Goal: Task Accomplishment & Management: Manage account settings

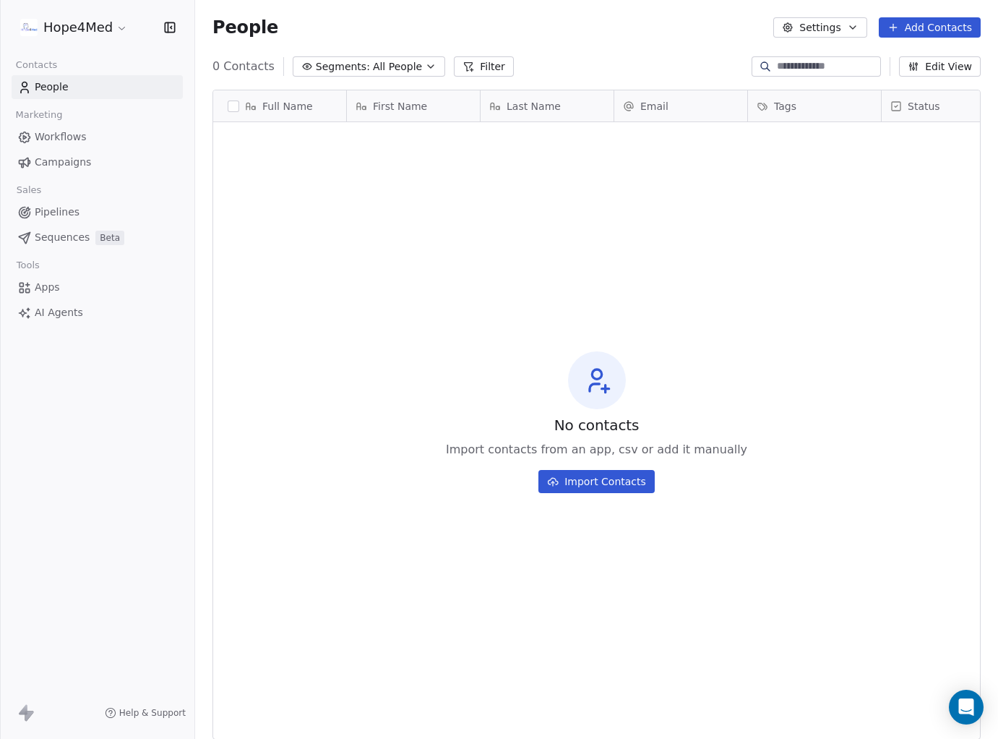
scroll to position [650, 803]
click at [820, 24] on button "Settings" at bounding box center [819, 27] width 93 height 20
click at [823, 59] on span "Contact Properties" at bounding box center [858, 58] width 94 height 15
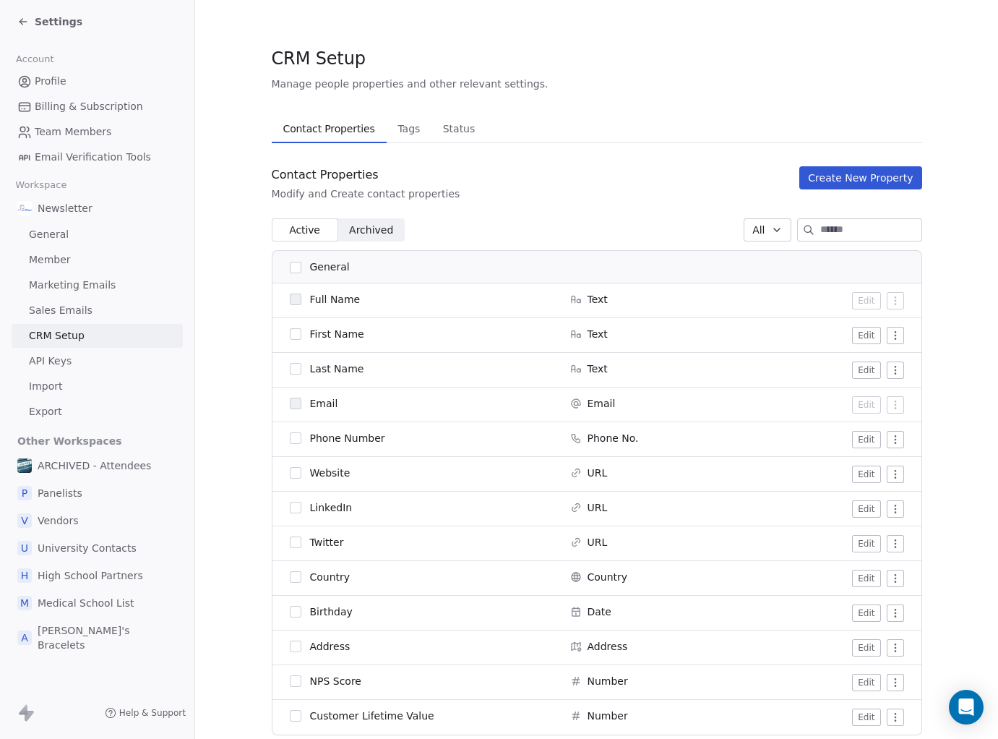
click at [840, 179] on button "Create New Property" at bounding box center [860, 177] width 122 height 23
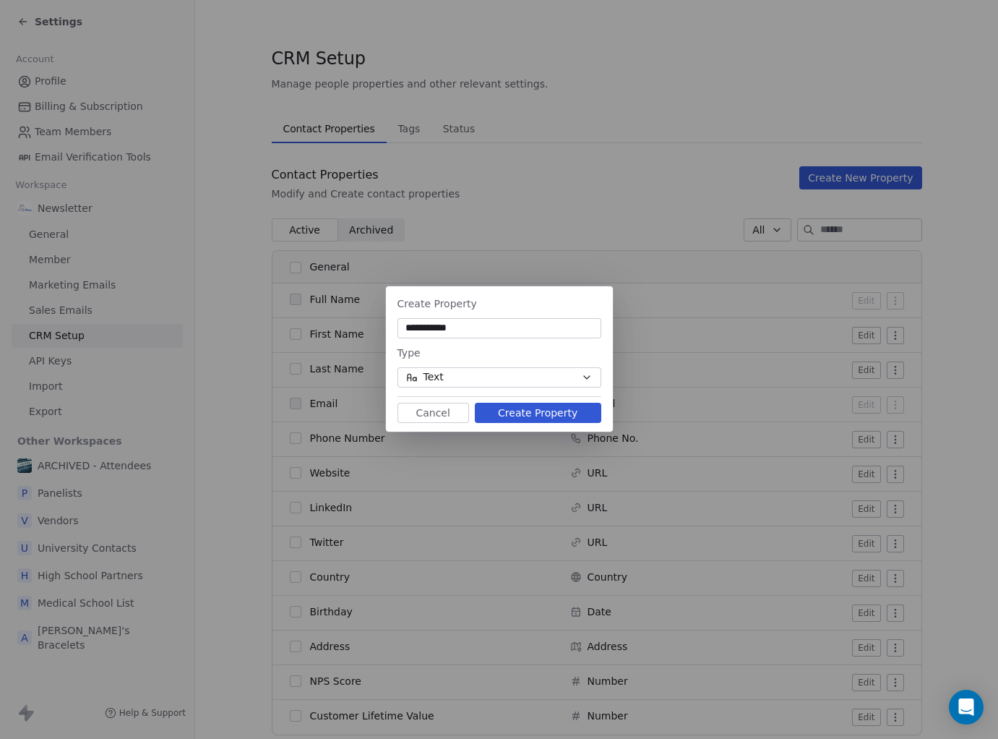
type input "**********"
click at [533, 410] on button "Create Property" at bounding box center [538, 413] width 126 height 20
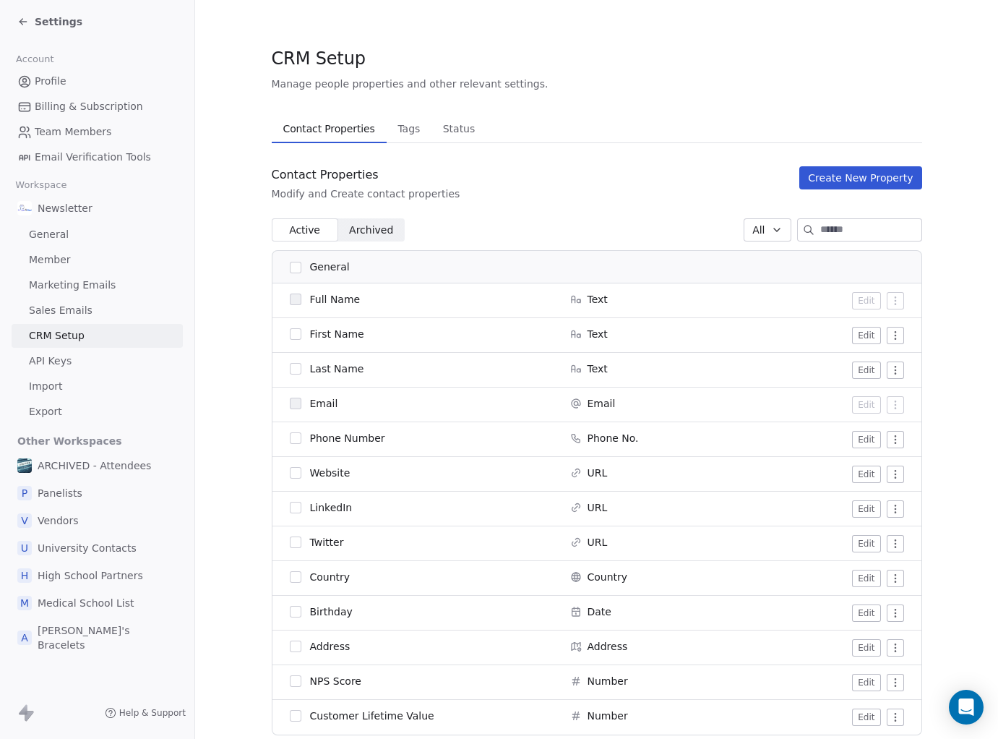
click at [48, 25] on span "Settings" at bounding box center [59, 21] width 48 height 14
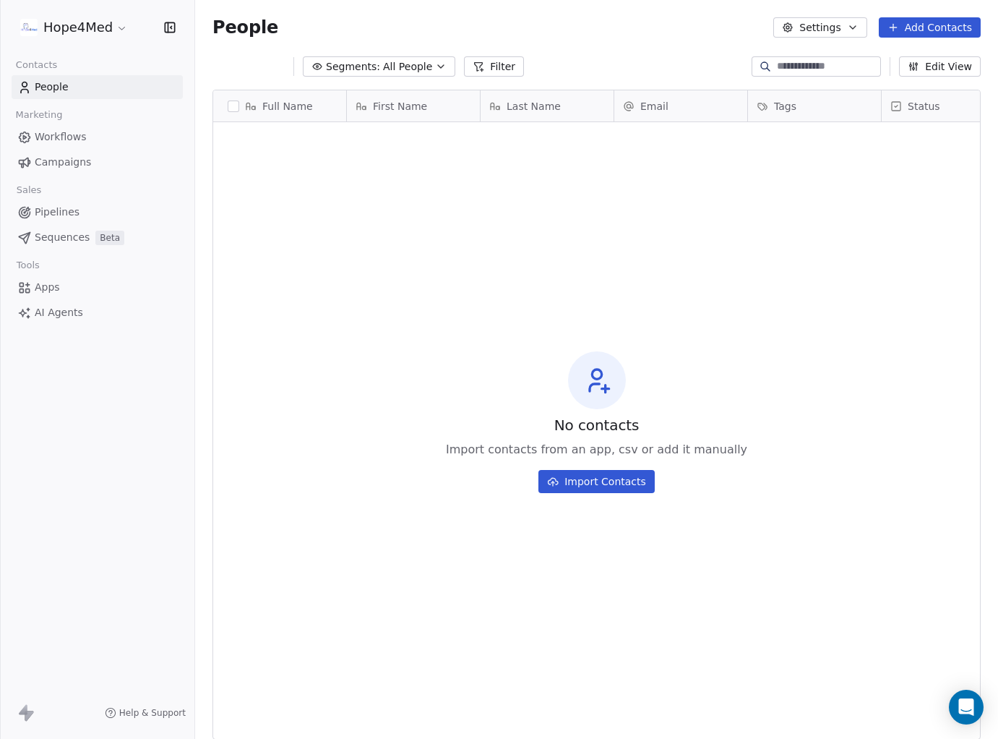
scroll to position [650, 803]
click at [598, 481] on button "Import Contacts" at bounding box center [596, 481] width 116 height 23
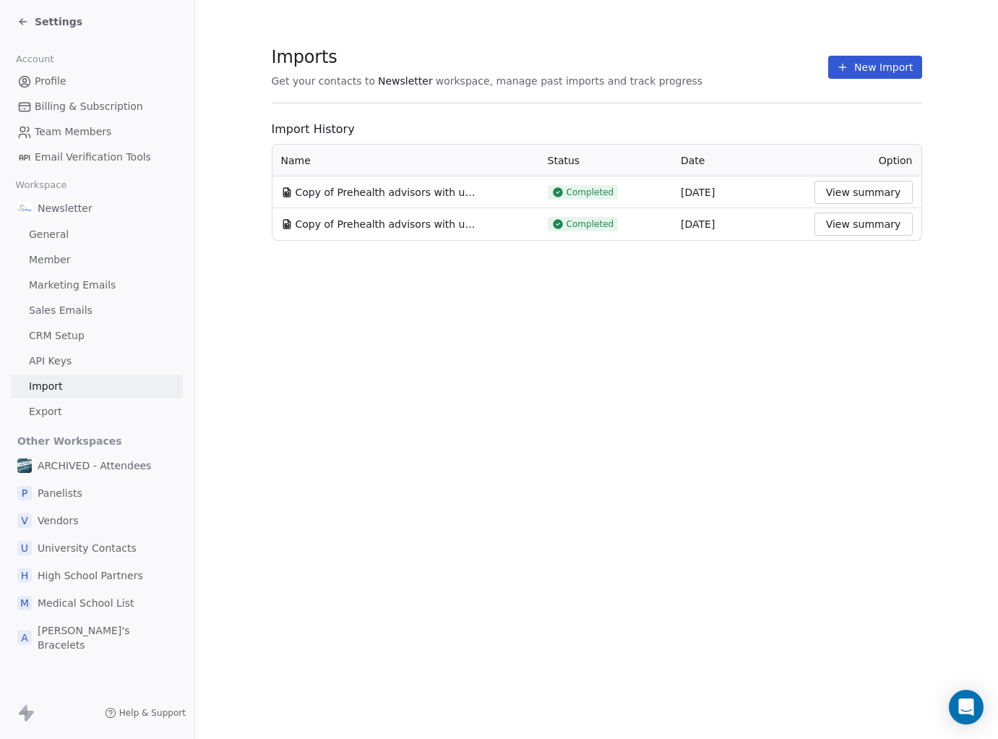
click at [878, 69] on button "New Import" at bounding box center [874, 67] width 93 height 23
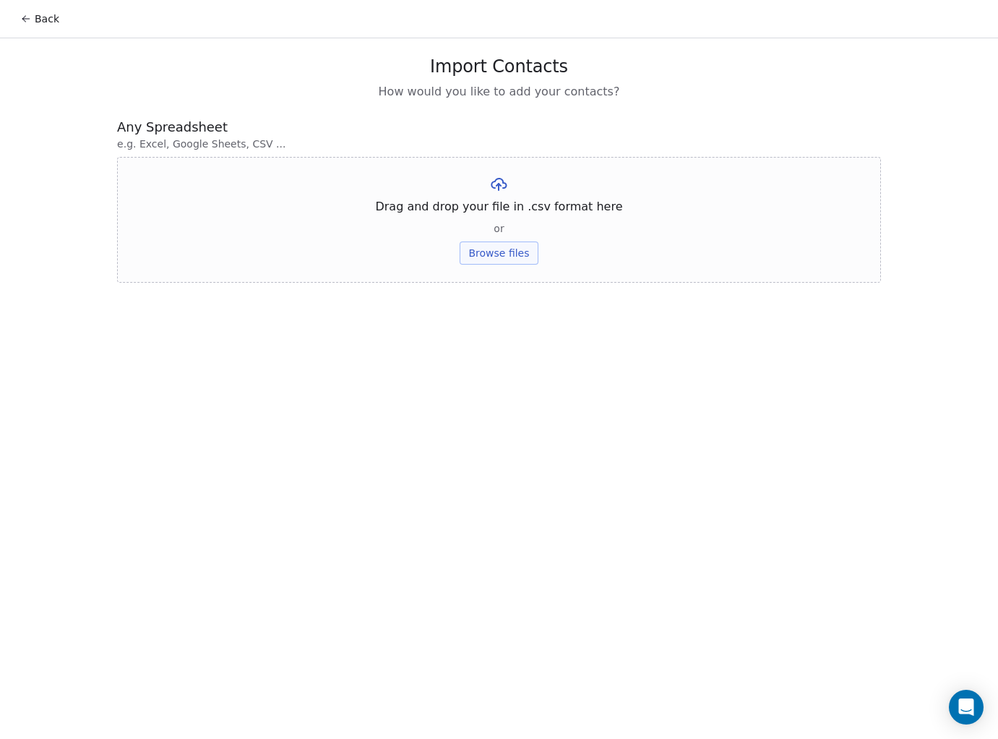
click at [502, 252] on button "Browse files" at bounding box center [499, 252] width 78 height 23
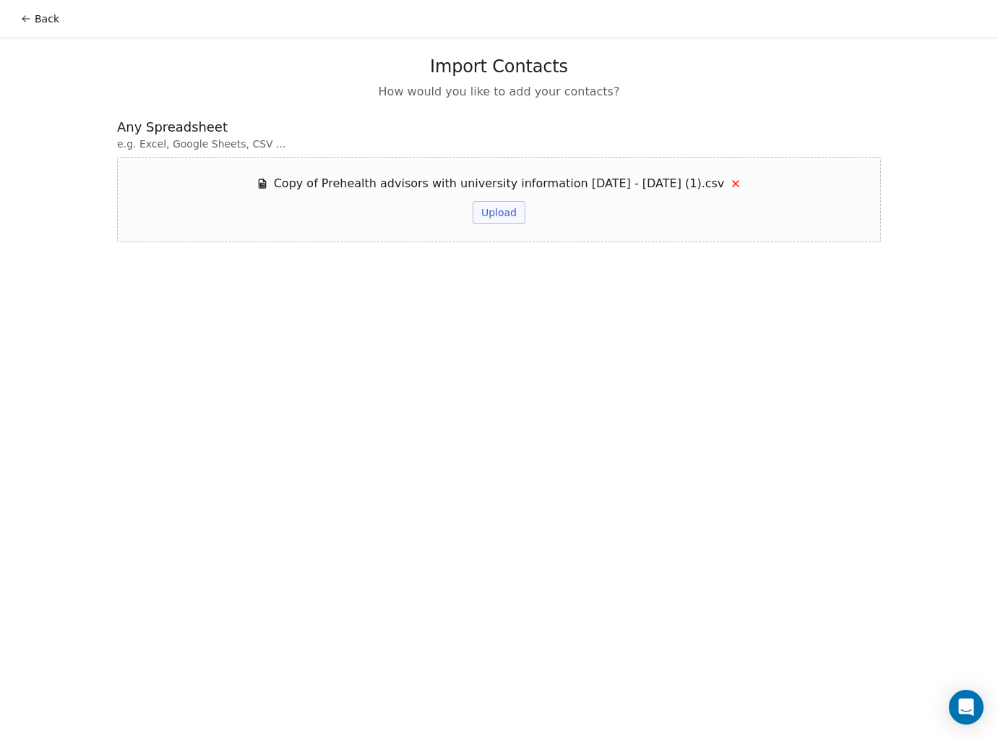
click at [491, 212] on button "Upload" at bounding box center [499, 212] width 53 height 23
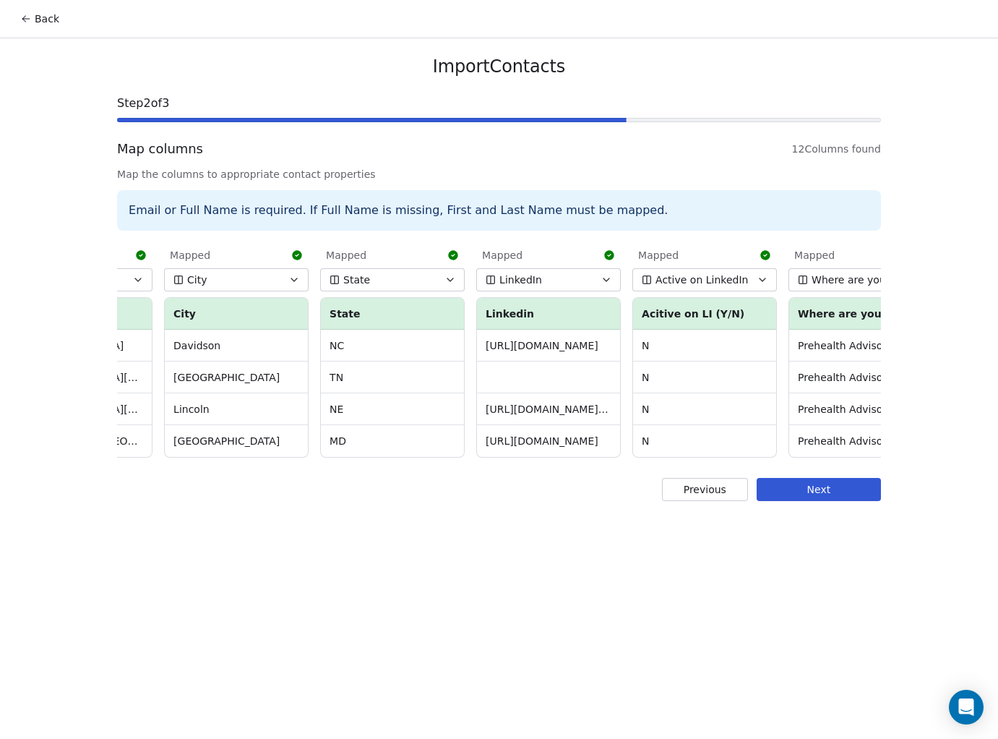
scroll to position [0, 1098]
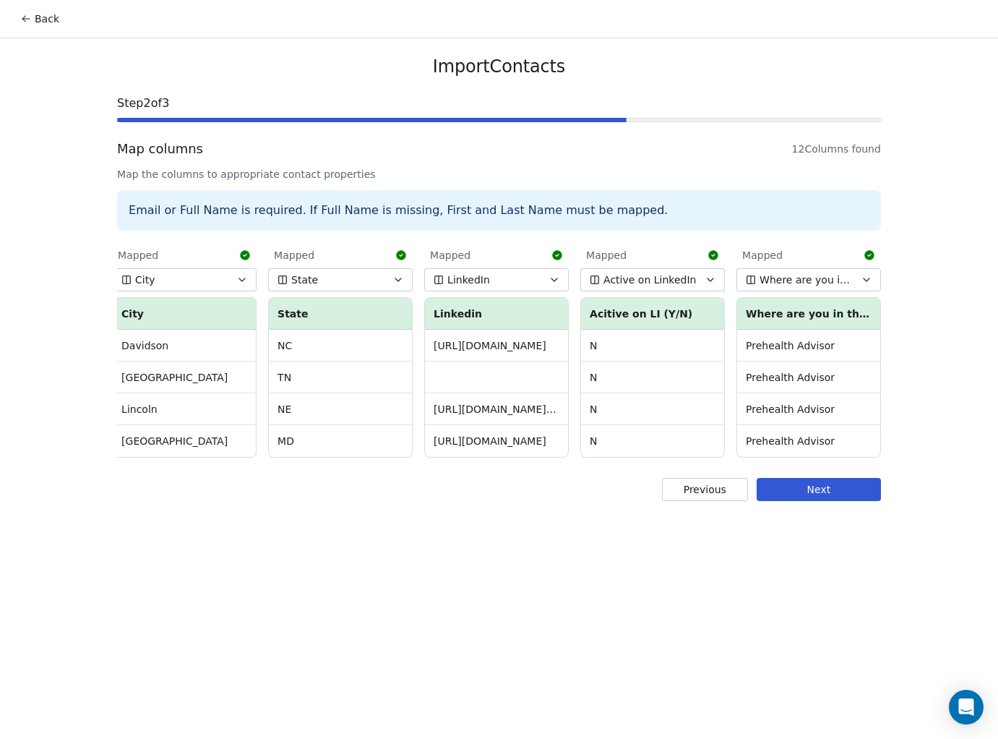
click at [800, 496] on button "Next" at bounding box center [819, 489] width 124 height 23
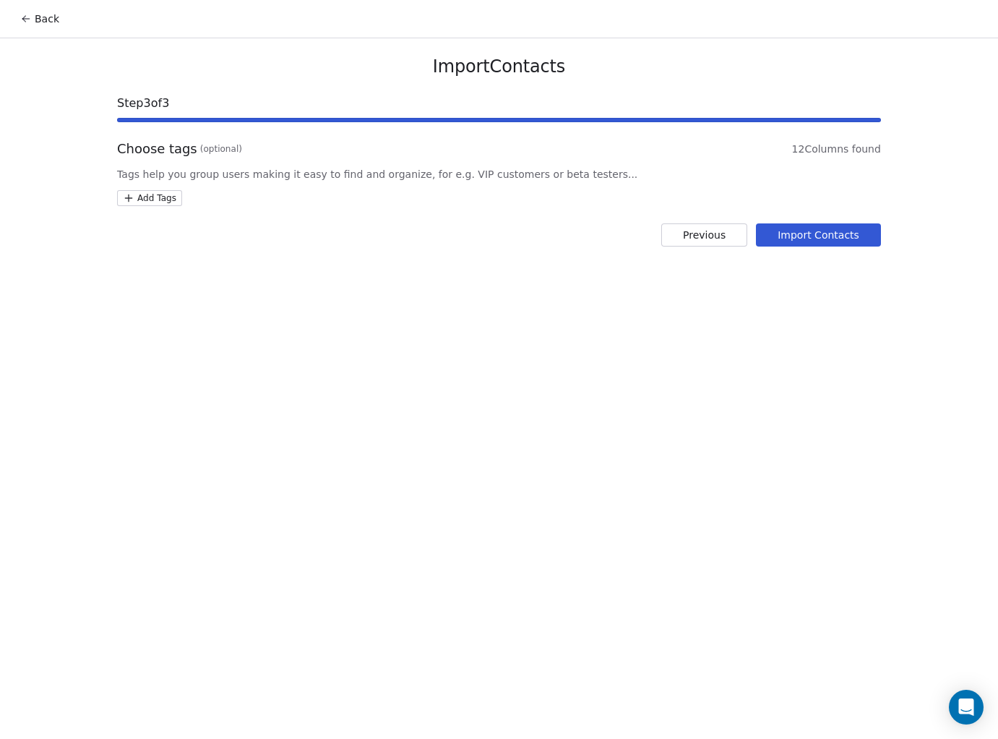
click at [805, 241] on button "Import Contacts" at bounding box center [818, 234] width 125 height 23
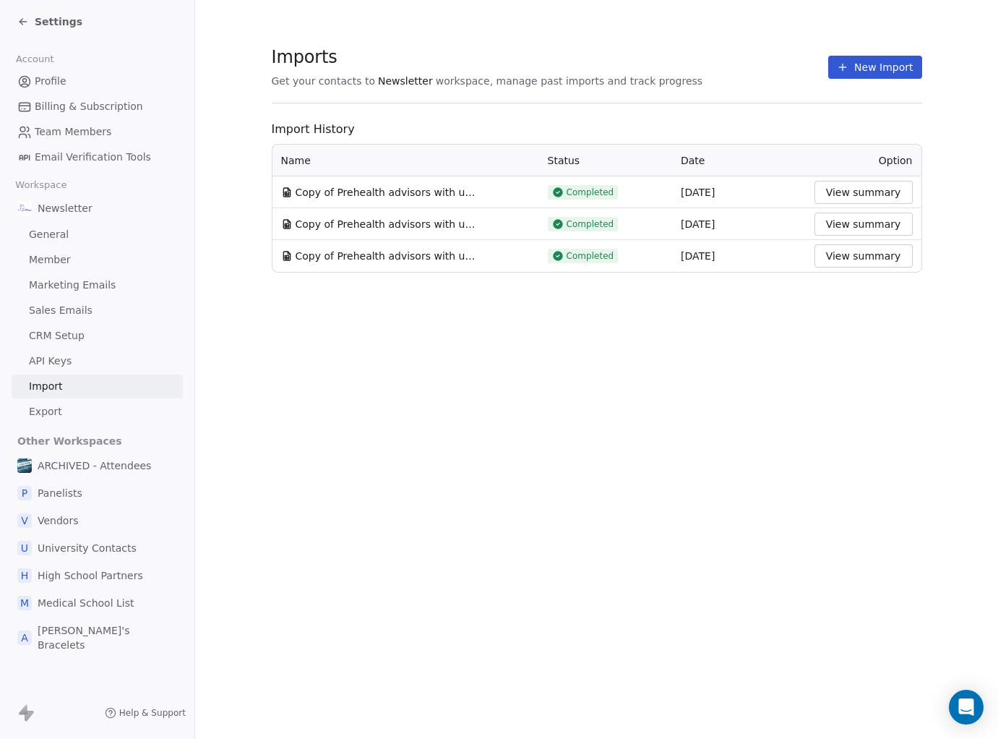
click at [846, 196] on button "View summary" at bounding box center [863, 192] width 98 height 23
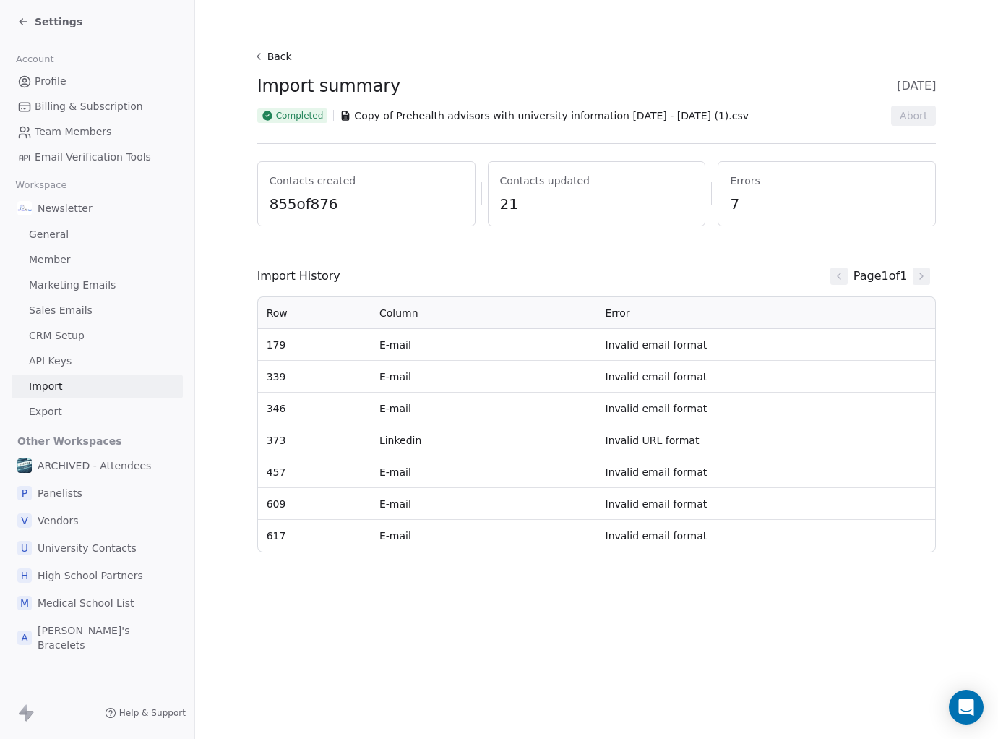
click at [77, 22] on div "Settings" at bounding box center [100, 22] width 166 height 20
click at [61, 21] on span "Settings" at bounding box center [59, 21] width 48 height 14
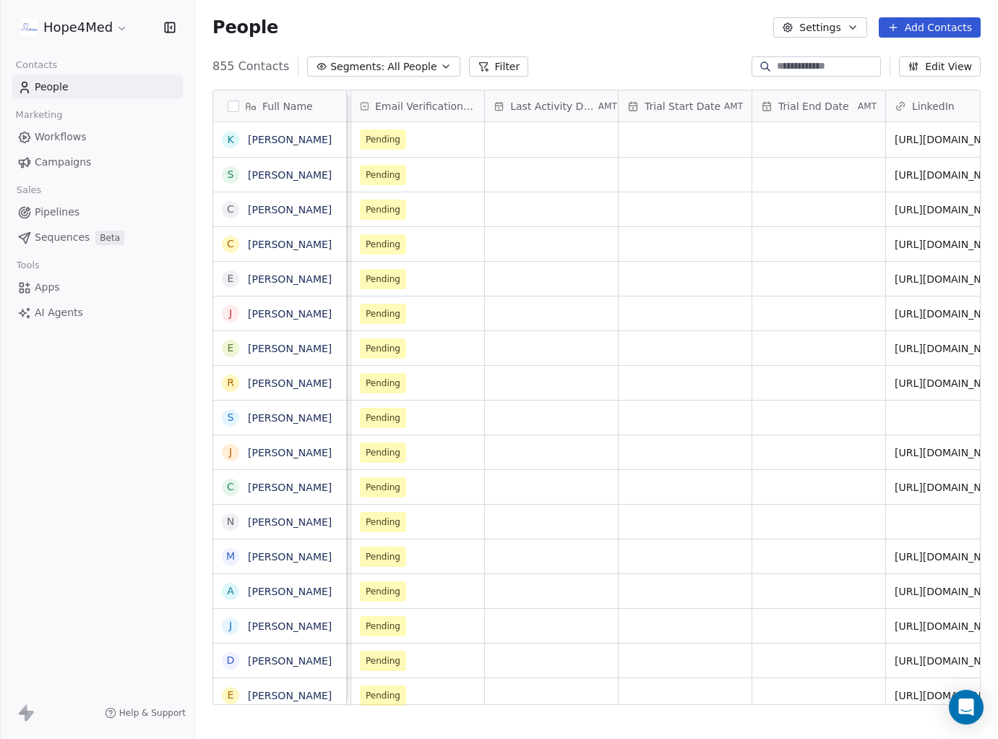
scroll to position [0, 804]
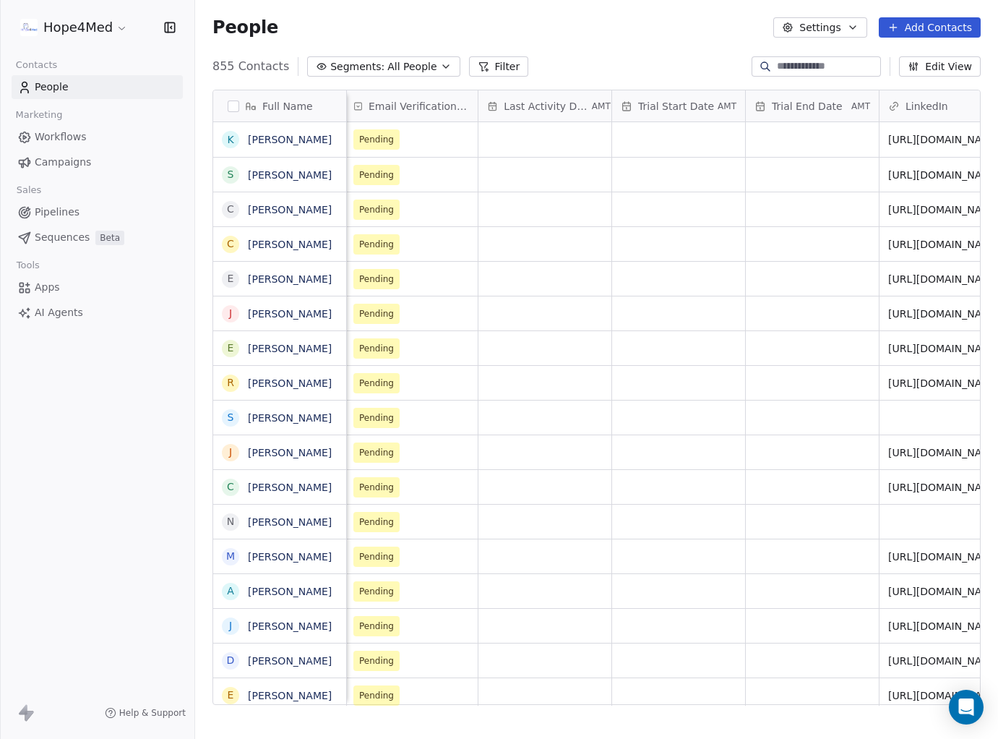
click at [929, 66] on button "Edit View" at bounding box center [940, 66] width 82 height 20
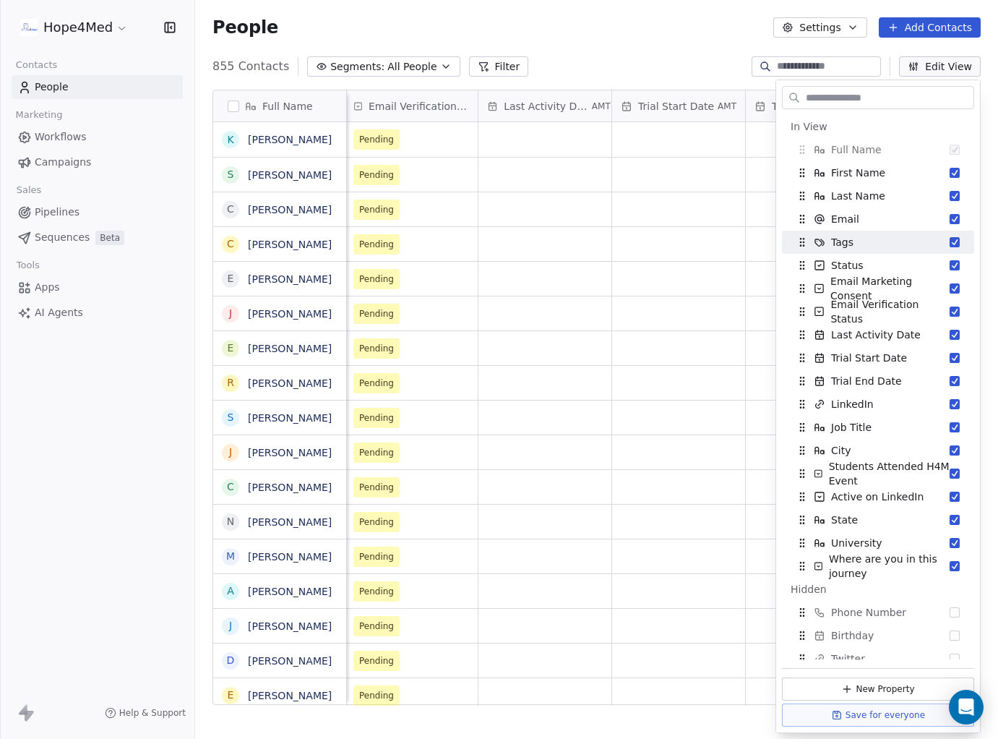
scroll to position [2, 0]
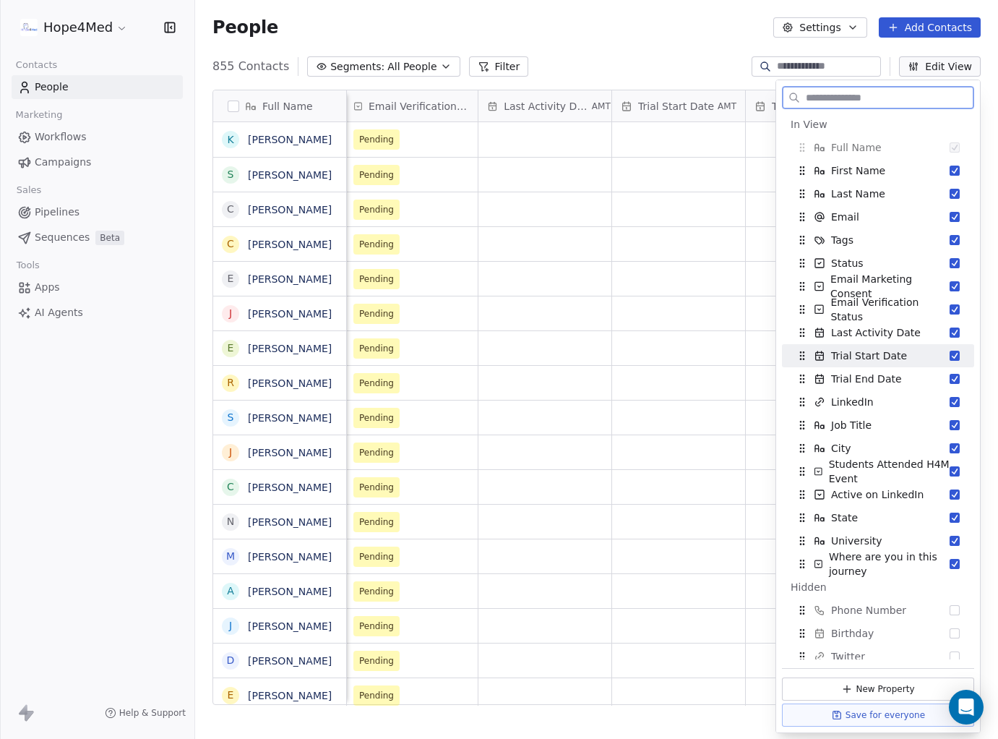
click at [955, 360] on button "Suggestions" at bounding box center [955, 356] width 10 height 10
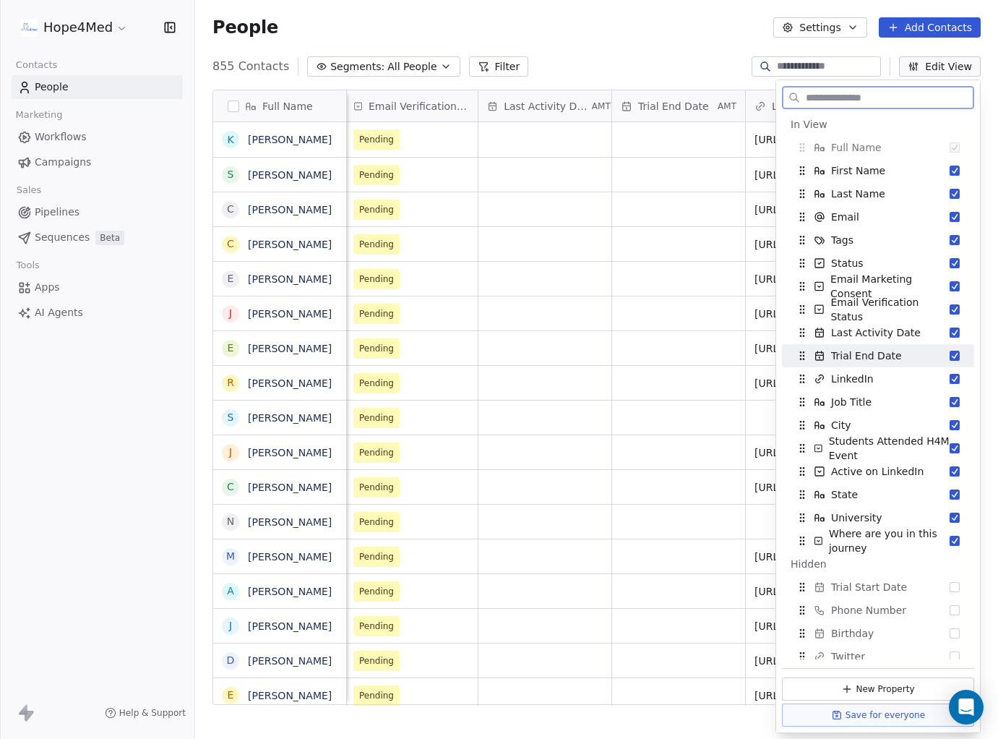
click at [955, 358] on button "Suggestions" at bounding box center [955, 356] width 10 height 10
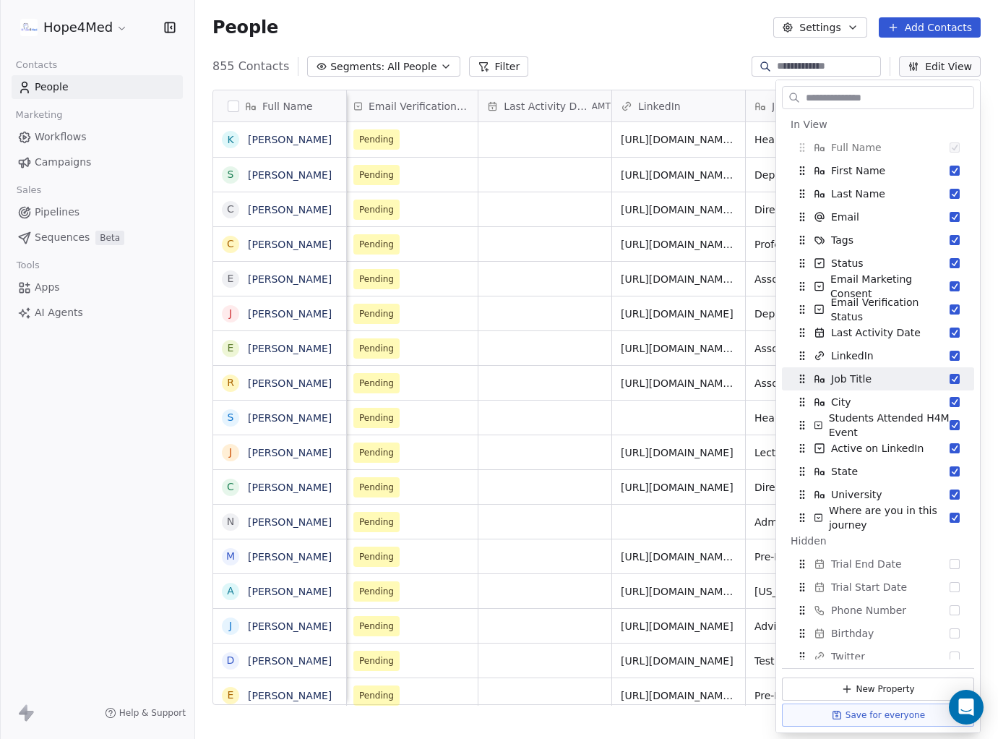
click at [602, 36] on div "People Settings Add Contacts" at bounding box center [596, 27] width 768 height 20
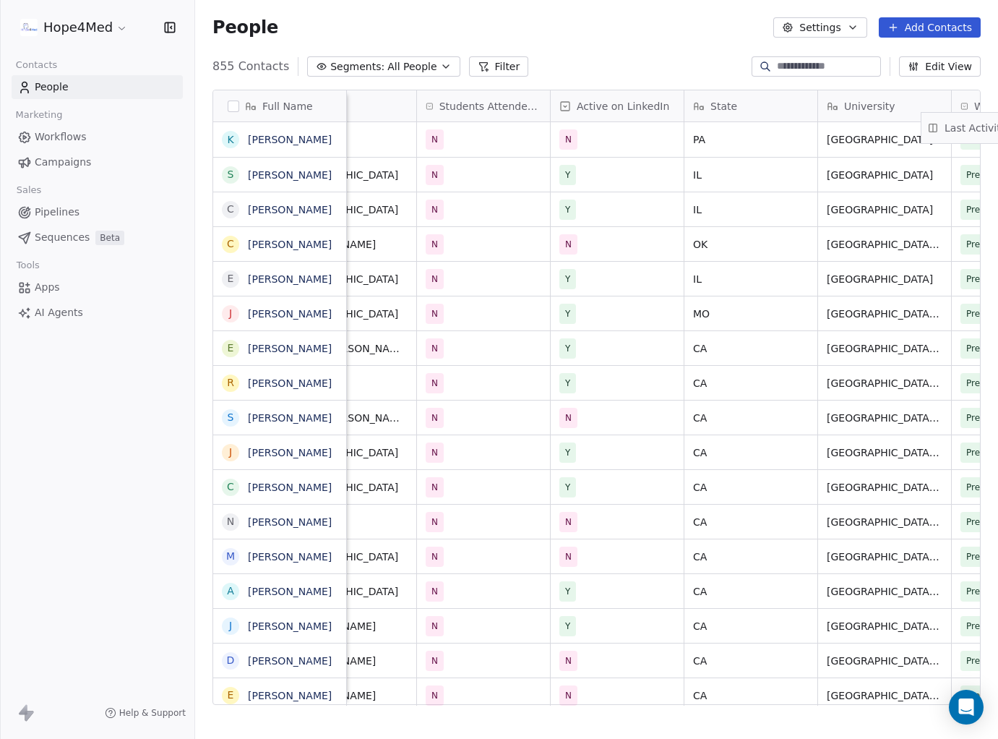
scroll to position [0, 1541]
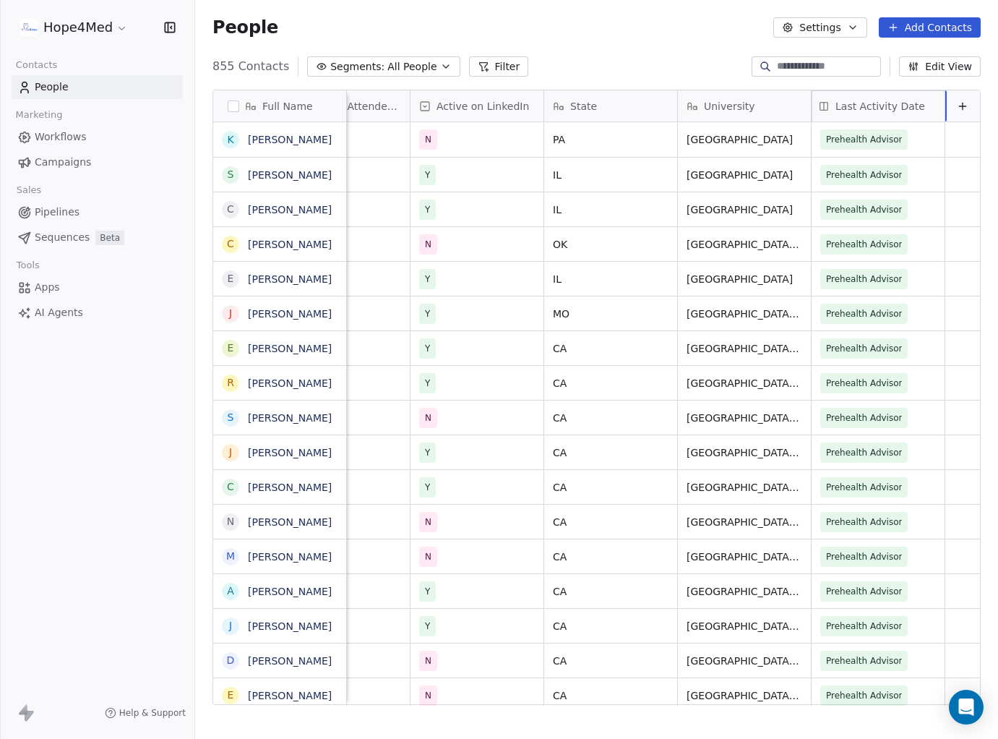
drag, startPoint x: 563, startPoint y: 100, endPoint x: 1008, endPoint y: 116, distance: 445.4
click at [997, 116] on html "Hope4Med Contacts People Marketing Workflows Campaigns Sales Pipelines Sequence…" at bounding box center [499, 369] width 998 height 739
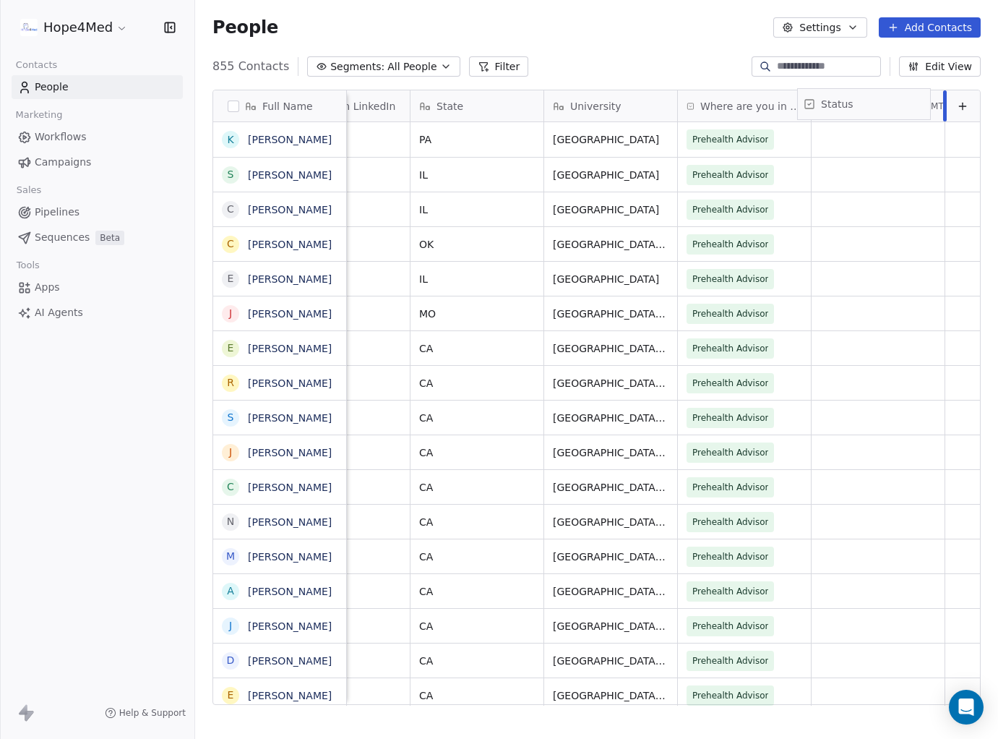
drag, startPoint x: 745, startPoint y: 108, endPoint x: 884, endPoint y: 106, distance: 138.8
click at [884, 106] on div "Full Name K [PERSON_NAME] S [PERSON_NAME] C [PERSON_NAME] C [PERSON_NAME] E [PE…" at bounding box center [596, 397] width 767 height 615
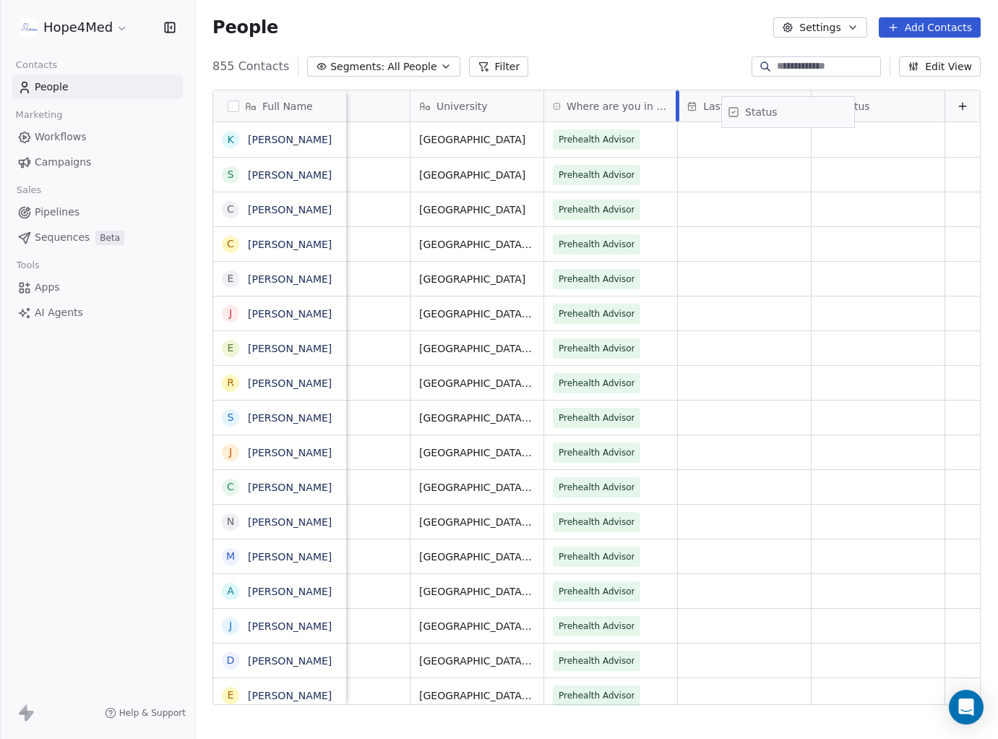
drag, startPoint x: 857, startPoint y: 111, endPoint x: 767, endPoint y: 116, distance: 90.5
click at [767, 116] on div "Full Name K [PERSON_NAME] S [PERSON_NAME] C [PERSON_NAME] C [PERSON_NAME] E [PE…" at bounding box center [596, 397] width 767 height 615
drag, startPoint x: 812, startPoint y: 106, endPoint x: 641, endPoint y: 112, distance: 170.7
click at [641, 112] on div "Full Name K [PERSON_NAME] S [PERSON_NAME] C [PERSON_NAME] C [PERSON_NAME] E [PE…" at bounding box center [596, 397] width 767 height 615
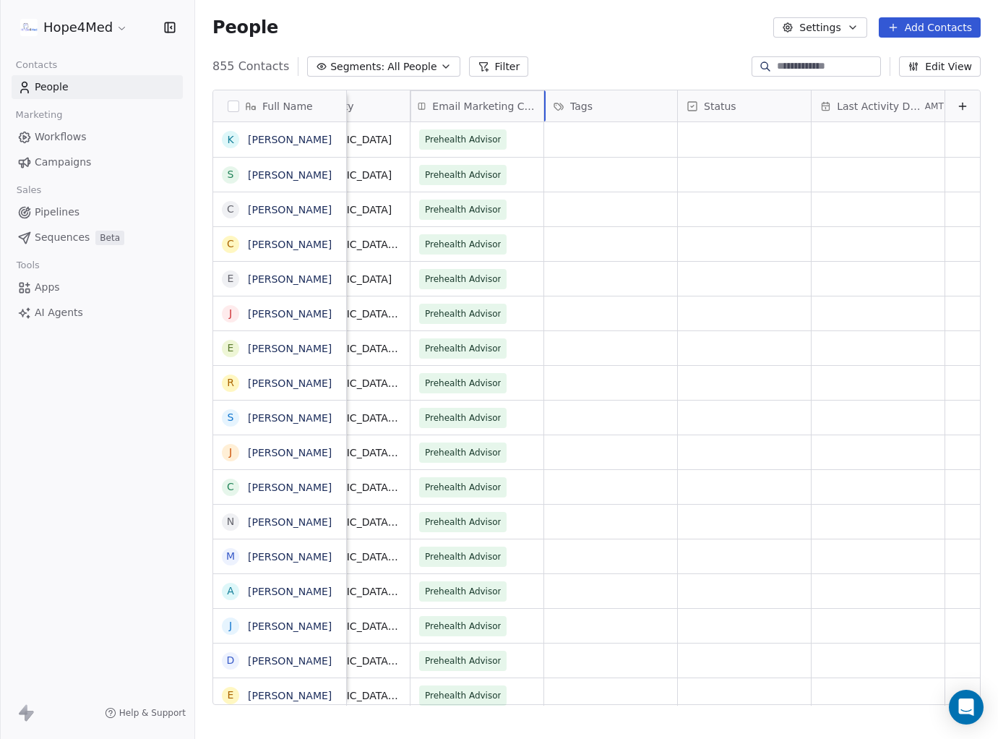
drag, startPoint x: 526, startPoint y: 103, endPoint x: 513, endPoint y: 110, distance: 14.5
click at [514, 110] on div "Full Name K [PERSON_NAME] S [PERSON_NAME] C [PERSON_NAME] C [PERSON_NAME] E [PE…" at bounding box center [596, 397] width 767 height 615
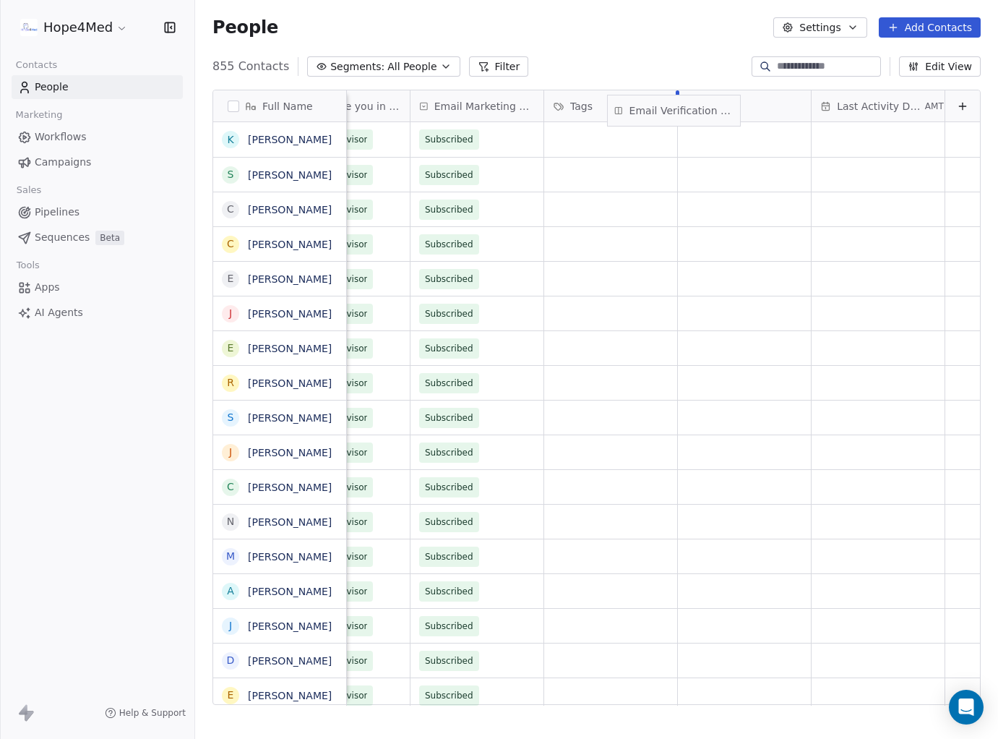
drag, startPoint x: 799, startPoint y: 104, endPoint x: 658, endPoint y: 108, distance: 141.0
click at [658, 108] on div "Full Name K [PERSON_NAME] S [PERSON_NAME] C [PERSON_NAME] C [PERSON_NAME] E [PE…" at bounding box center [596, 397] width 767 height 615
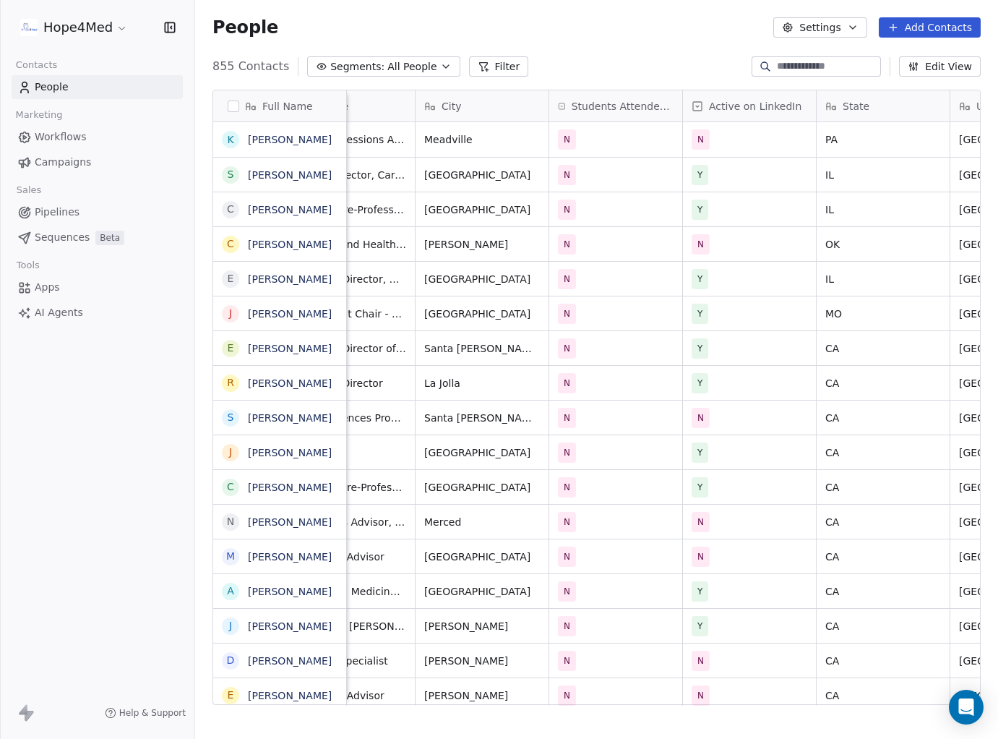
scroll to position [0, 0]
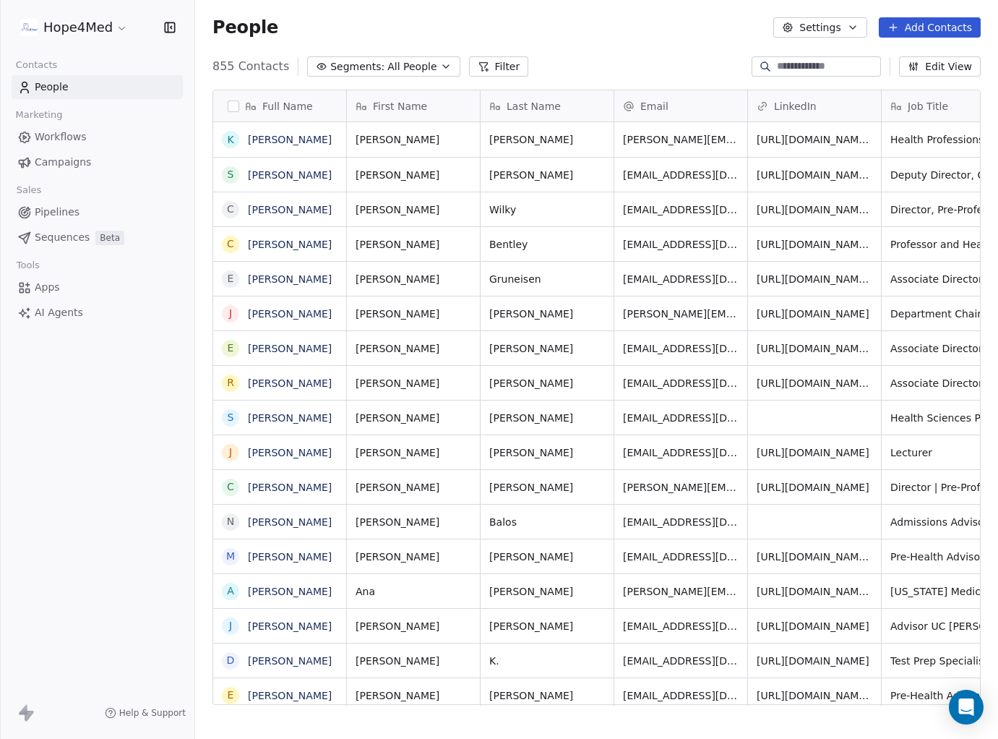
click at [919, 69] on icon "button" at bounding box center [914, 67] width 12 height 12
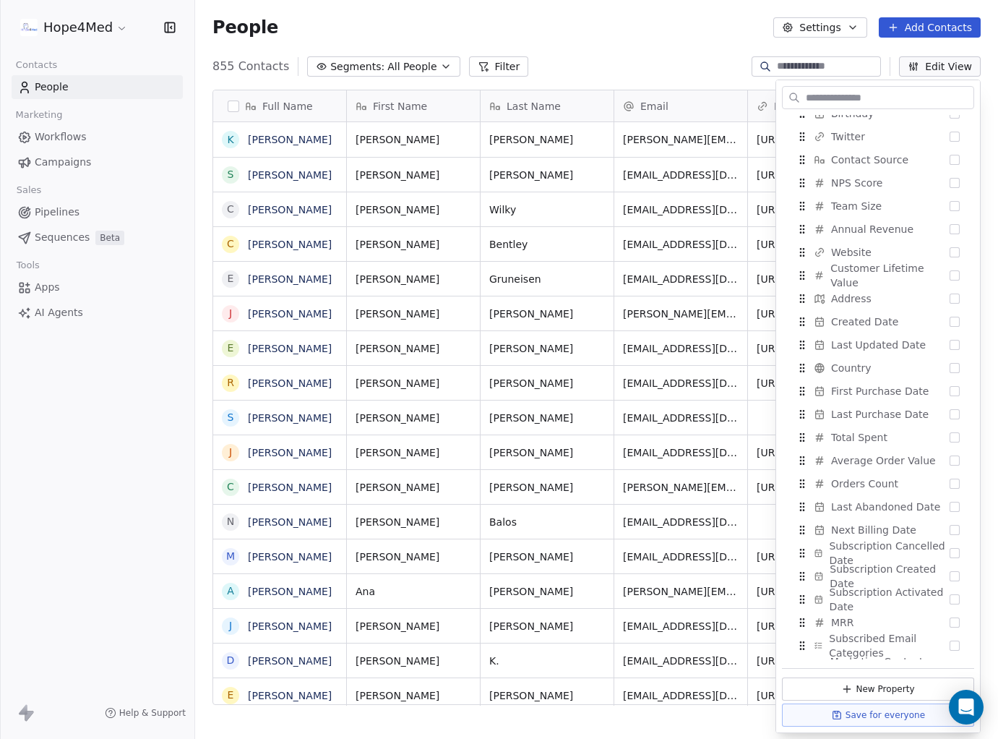
scroll to position [566, 0]
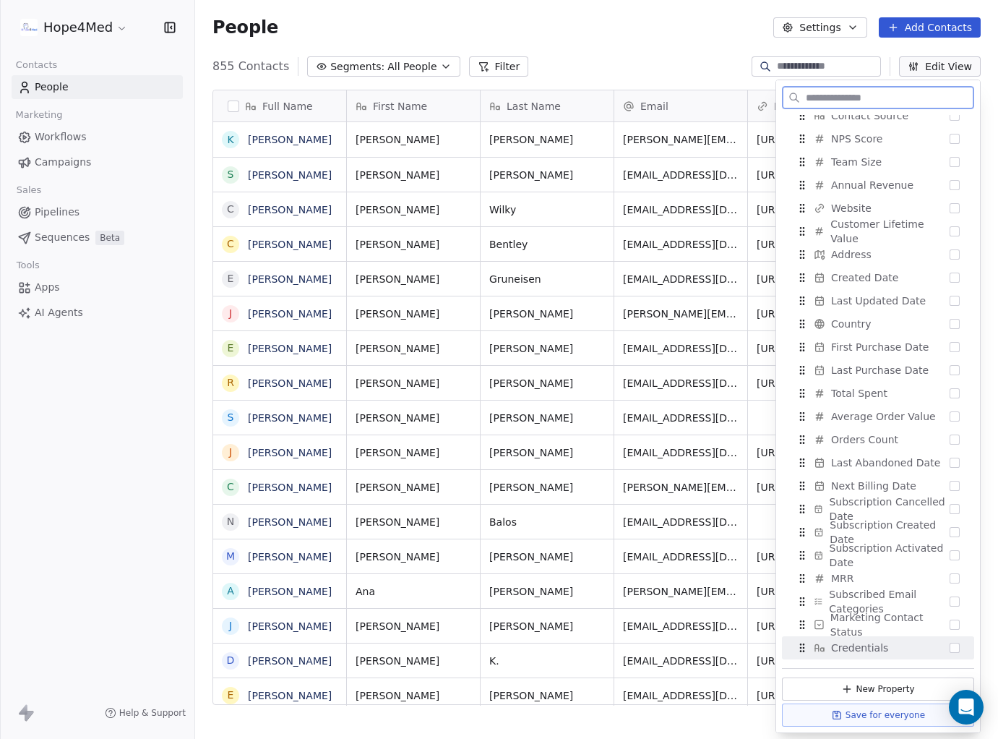
click at [955, 647] on button "Suggestions" at bounding box center [955, 647] width 10 height 10
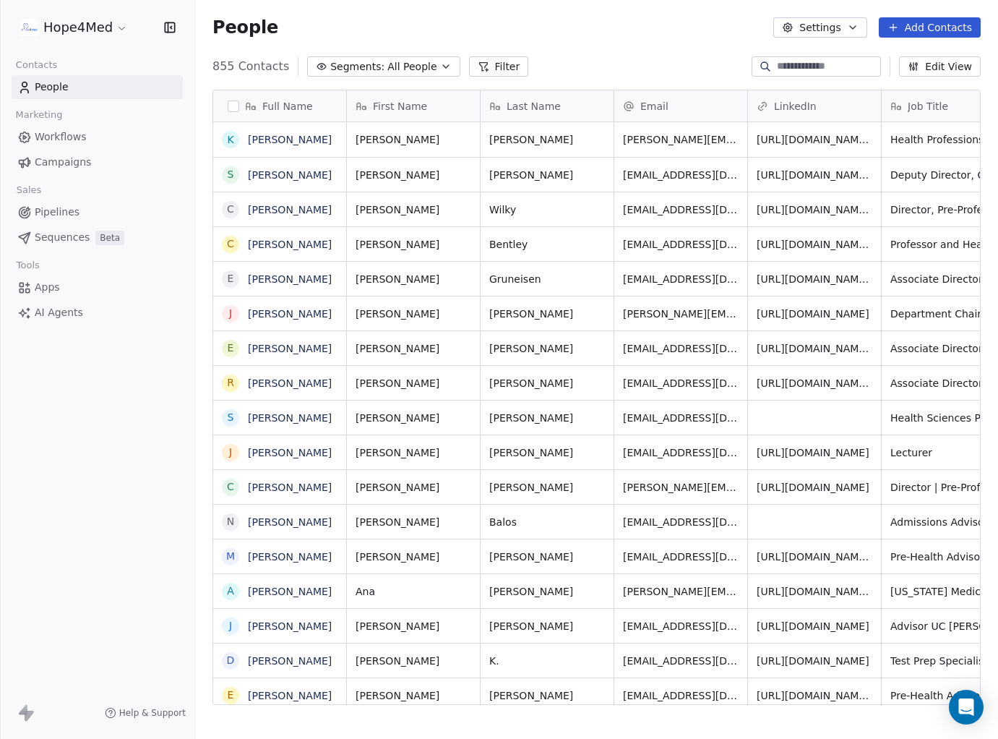
click at [627, 40] on div "People Settings Add Contacts" at bounding box center [596, 27] width 803 height 55
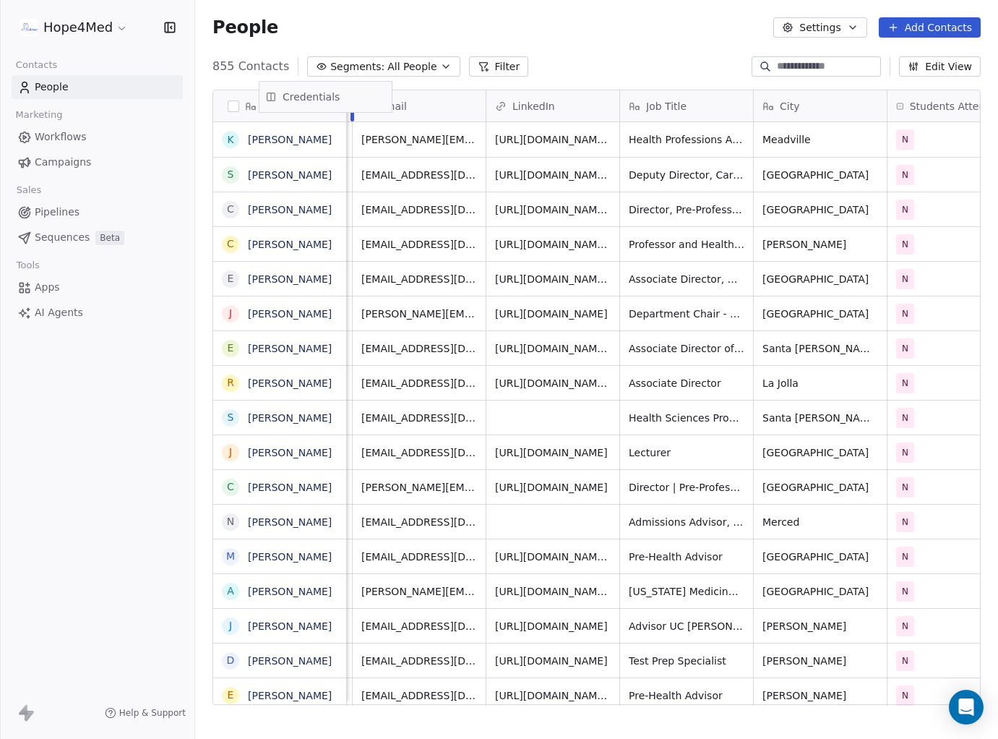
scroll to position [0, 0]
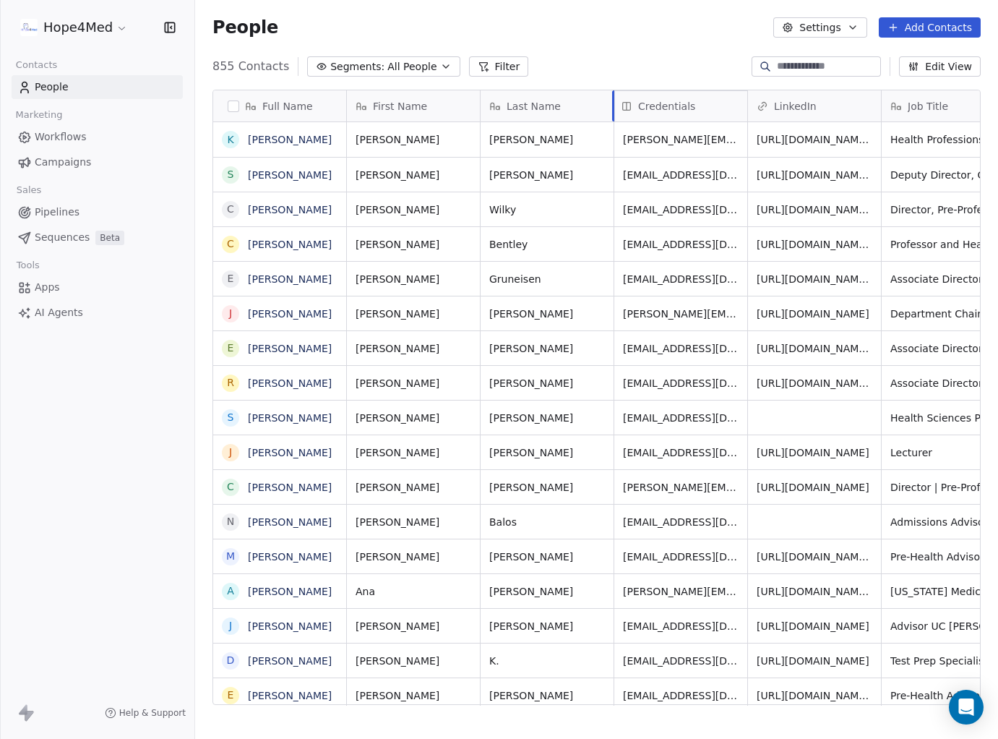
drag, startPoint x: 851, startPoint y: 106, endPoint x: 628, endPoint y: 122, distance: 223.2
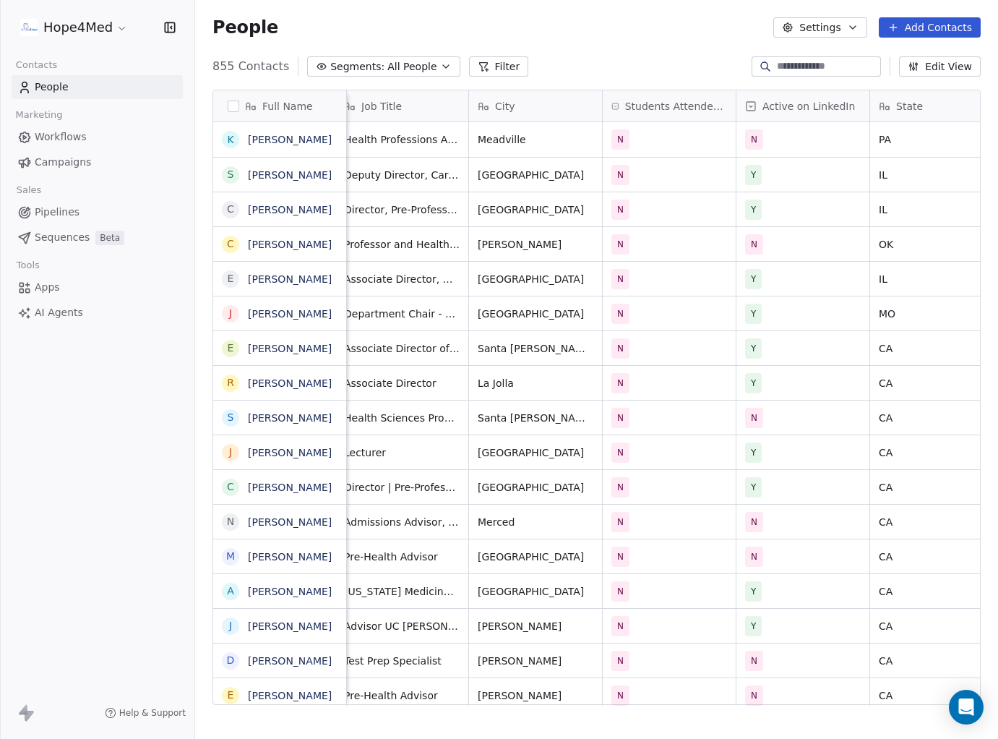
scroll to position [0, 682]
drag, startPoint x: 890, startPoint y: 109, endPoint x: 631, endPoint y: 114, distance: 258.8
click at [631, 114] on div "Full Name K [PERSON_NAME] S [PERSON_NAME] C [PERSON_NAME] C [PERSON_NAME] E [PE…" at bounding box center [596, 397] width 767 height 615
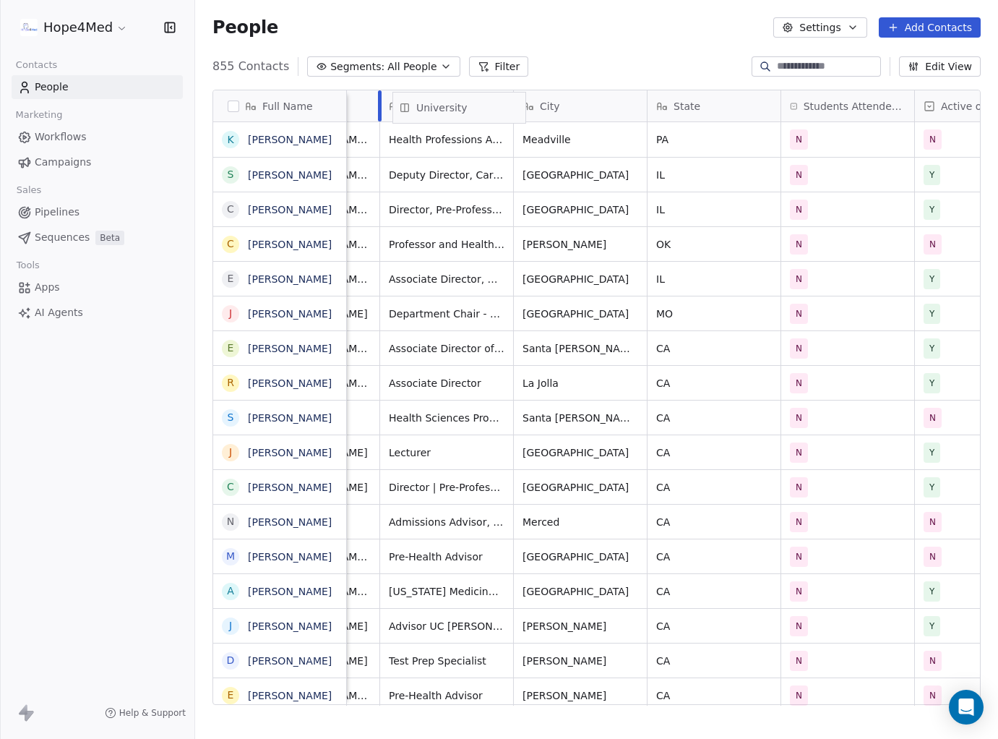
scroll to position [0, 629]
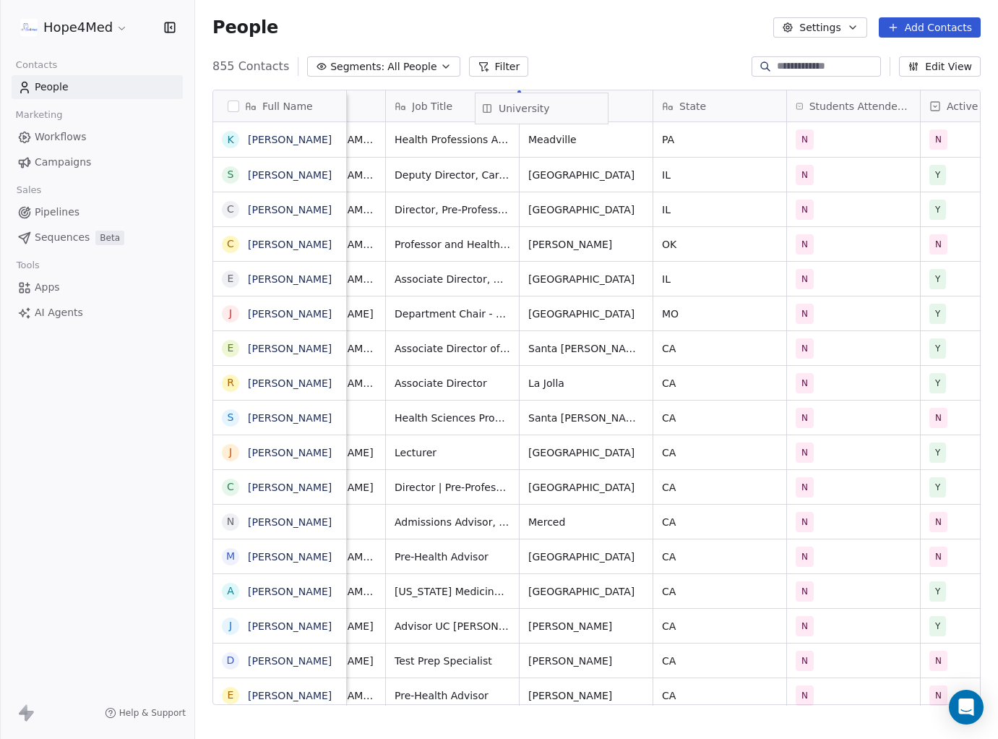
drag, startPoint x: 658, startPoint y: 100, endPoint x: 552, endPoint y: 103, distance: 105.5
click at [552, 103] on div "Full Name K [PERSON_NAME] S [PERSON_NAME] C [PERSON_NAME] C [PERSON_NAME] E [PE…" at bounding box center [596, 397] width 767 height 615
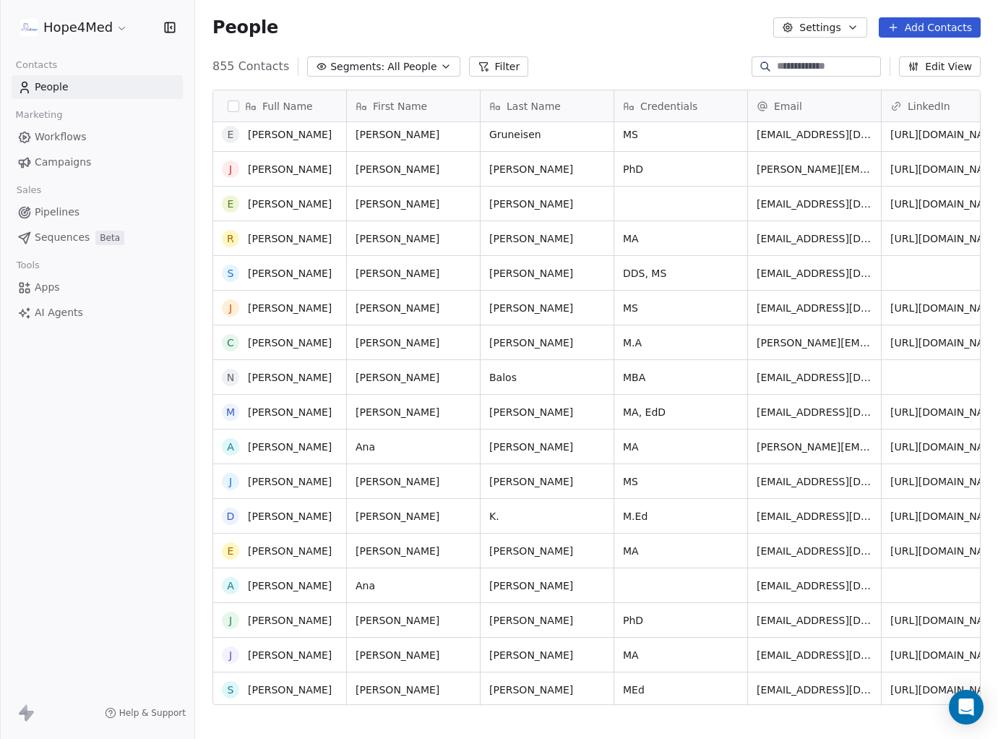
scroll to position [0, 0]
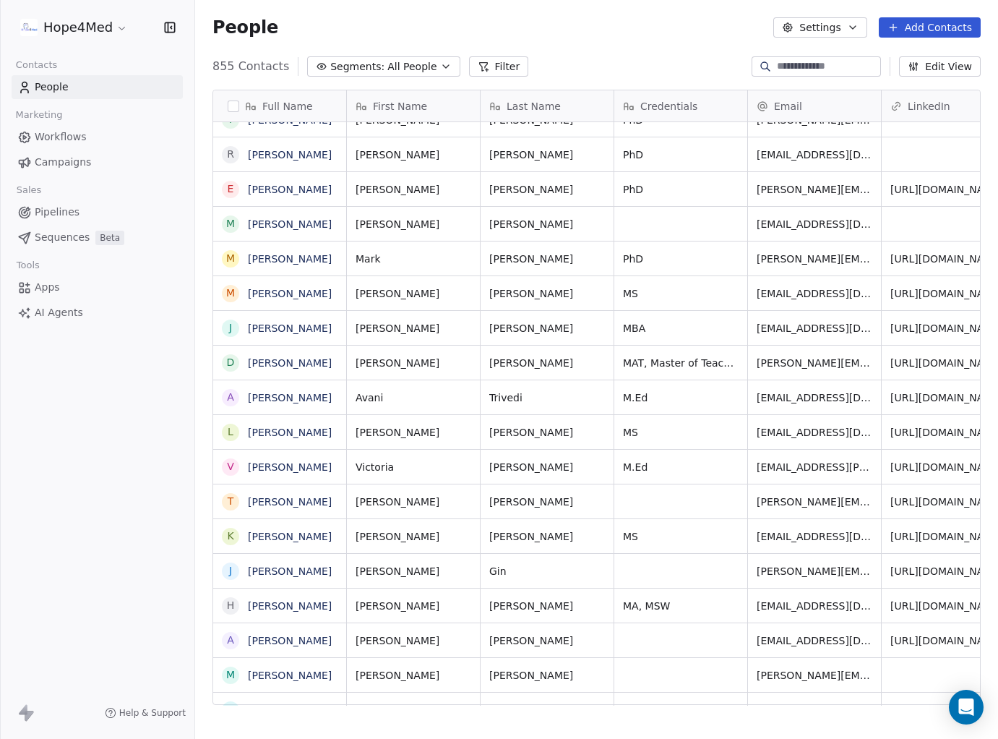
click at [400, 63] on span "All People" at bounding box center [411, 66] width 49 height 15
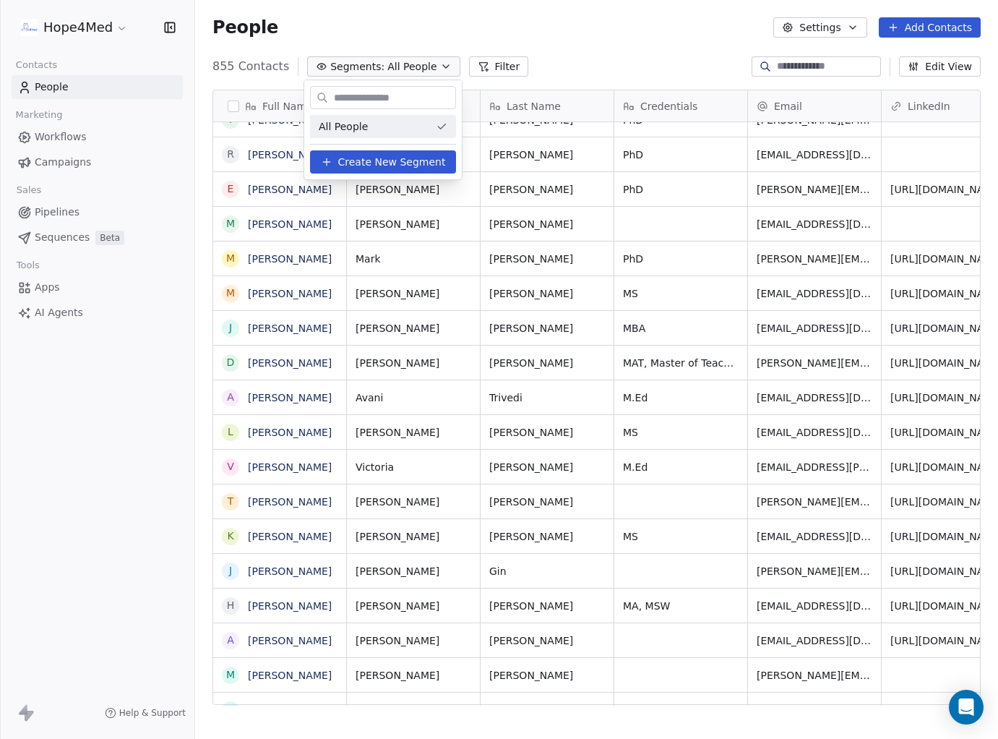
click at [497, 64] on html "Hope4Med Contacts People Marketing Workflows Campaigns Sales Pipelines Sequence…" at bounding box center [499, 369] width 998 height 739
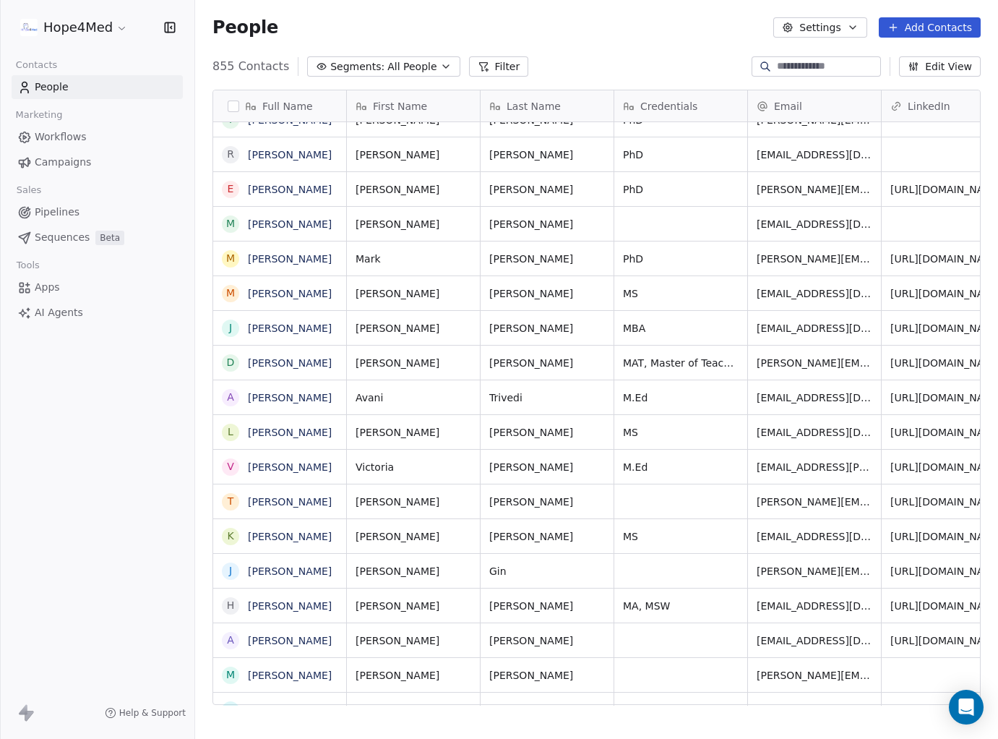
click at [495, 65] on button "Filter" at bounding box center [499, 66] width 60 height 20
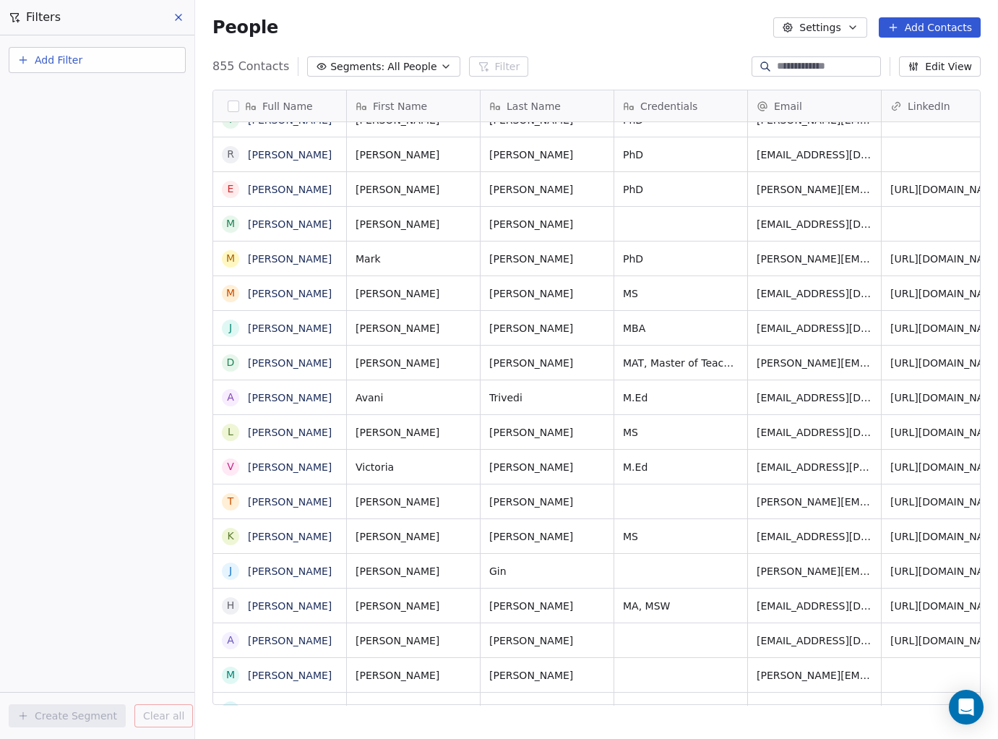
click at [90, 59] on button "Add Filter" at bounding box center [97, 60] width 177 height 26
click at [80, 94] on span "Contact properties" at bounding box center [71, 94] width 94 height 15
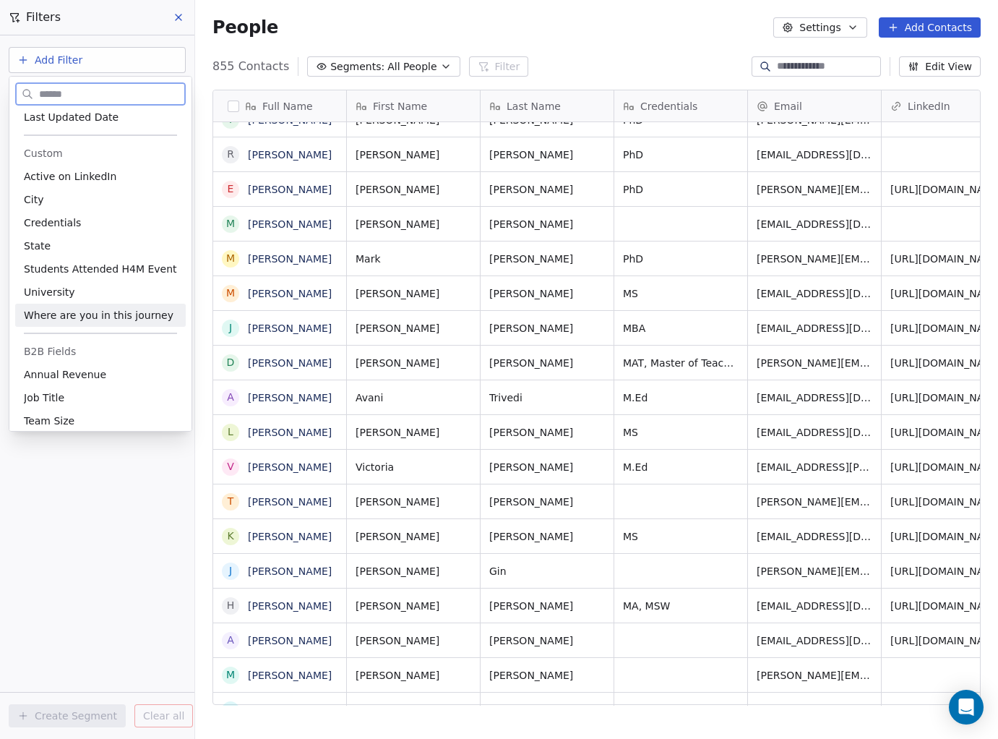
click at [74, 317] on span "Where are you in this journey" at bounding box center [99, 315] width 150 height 14
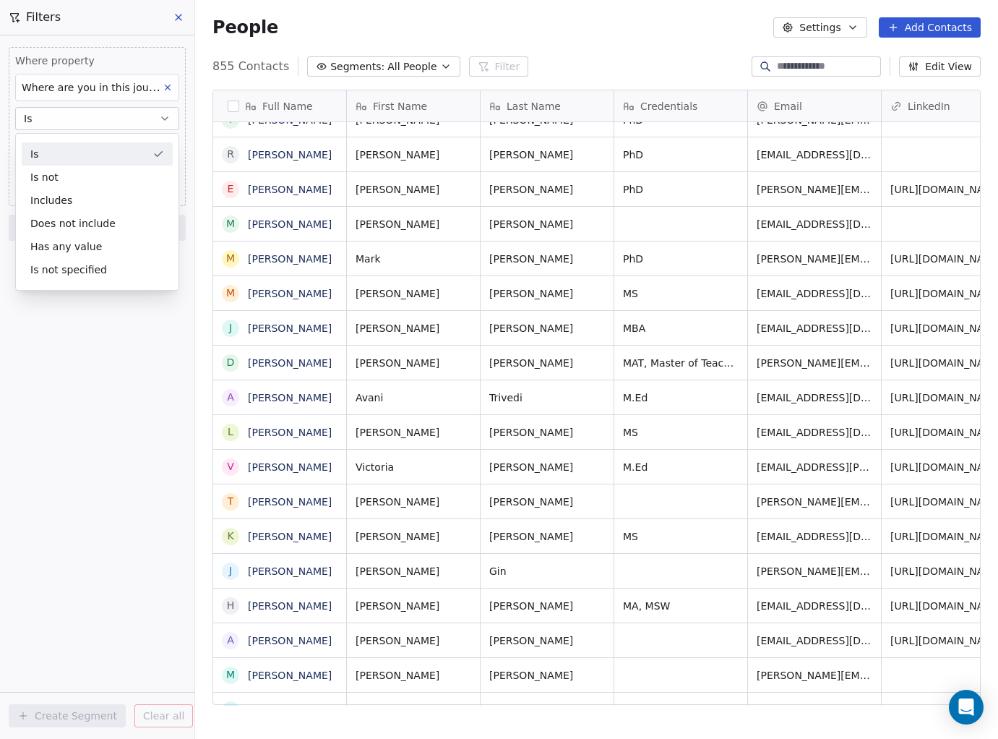
click at [22, 133] on div "Is Is not Includes Does not include Has any value Is not specified" at bounding box center [97, 212] width 164 height 158
click at [47, 150] on div "Is" at bounding box center [97, 153] width 151 height 23
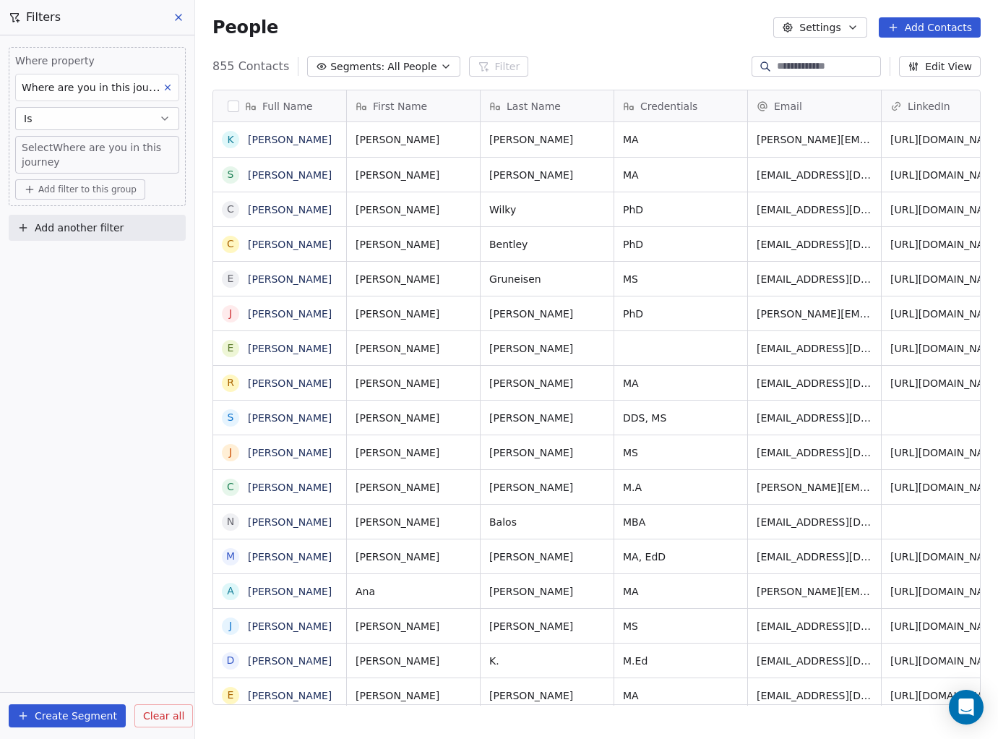
click at [77, 159] on body "Hope4Med Contacts People Marketing Workflows Campaigns Sales Pipelines Sequence…" at bounding box center [499, 369] width 998 height 739
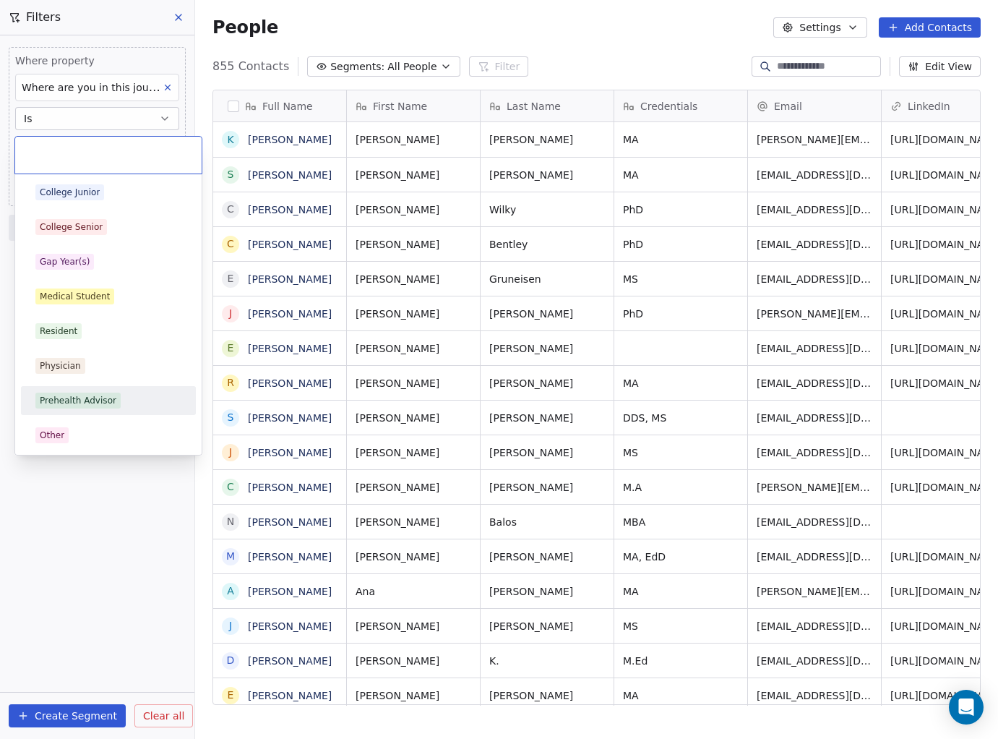
click at [90, 397] on div "Prehealth Advisor" at bounding box center [78, 400] width 77 height 13
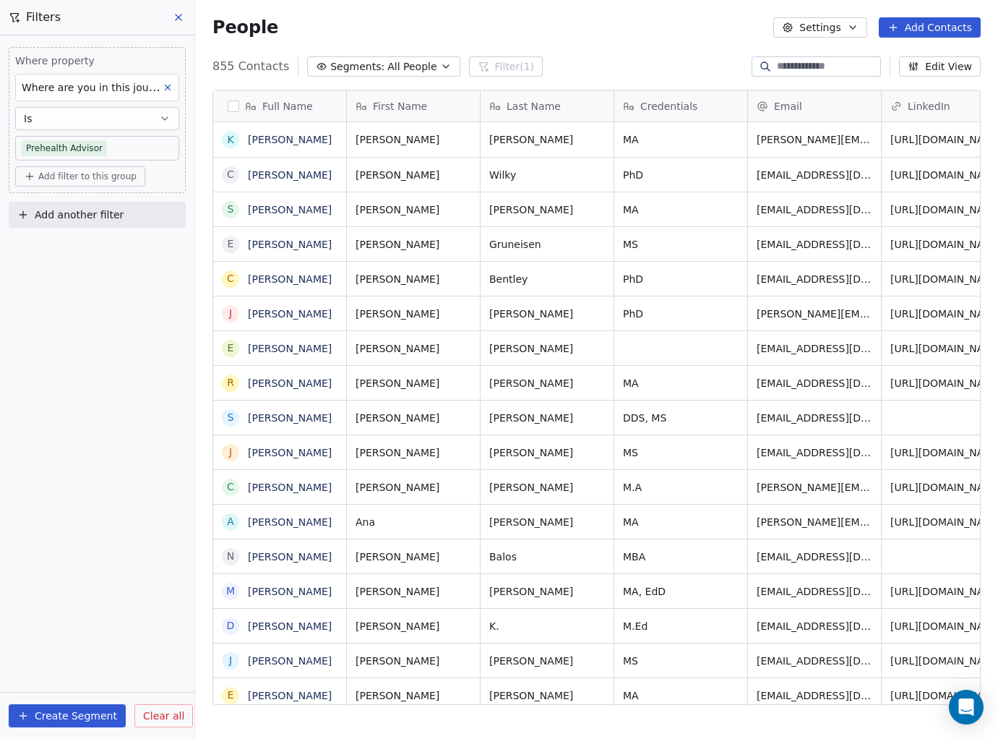
click at [78, 717] on button "Create Segment" at bounding box center [67, 715] width 117 height 23
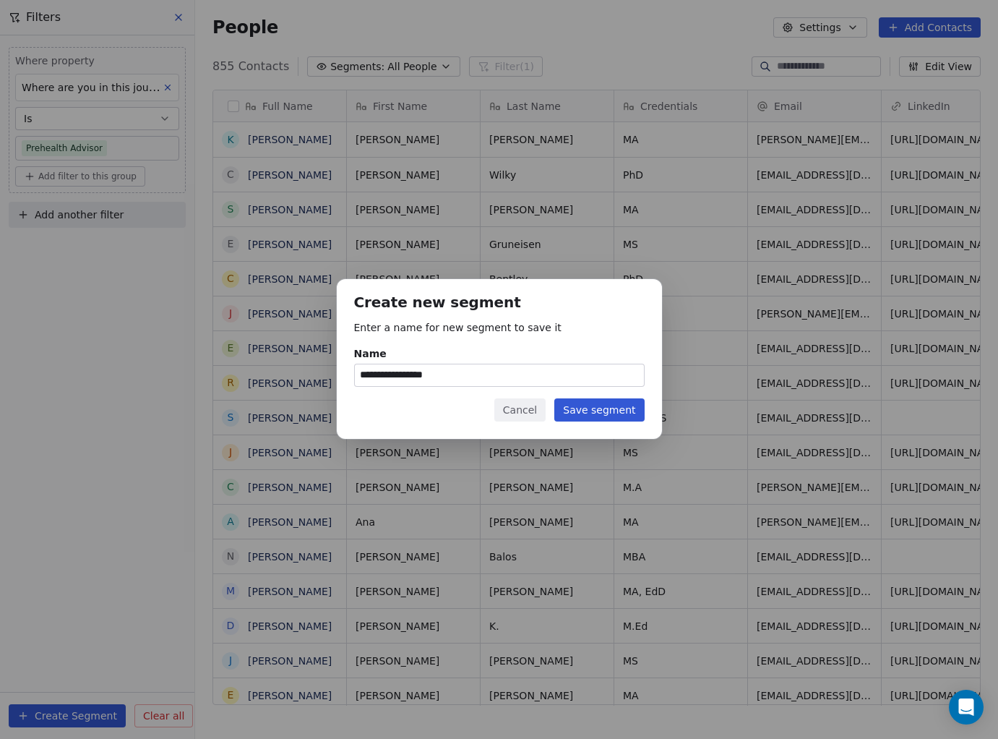
type input "**********"
click at [605, 412] on button "Save segment" at bounding box center [599, 409] width 90 height 23
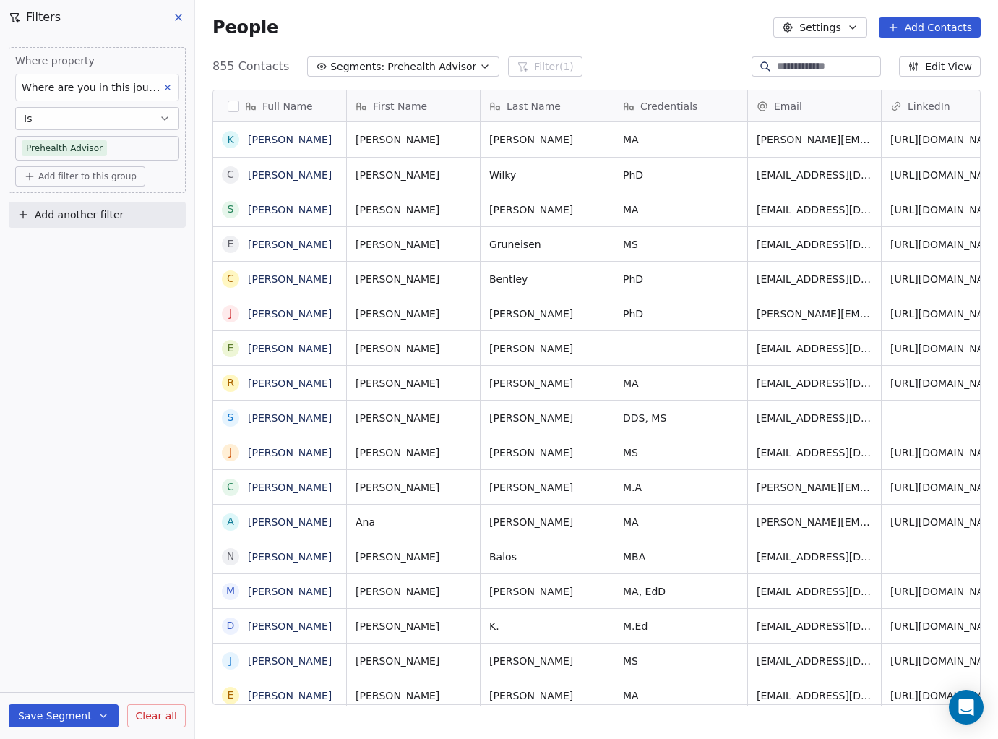
click at [178, 20] on icon at bounding box center [179, 18] width 12 height 12
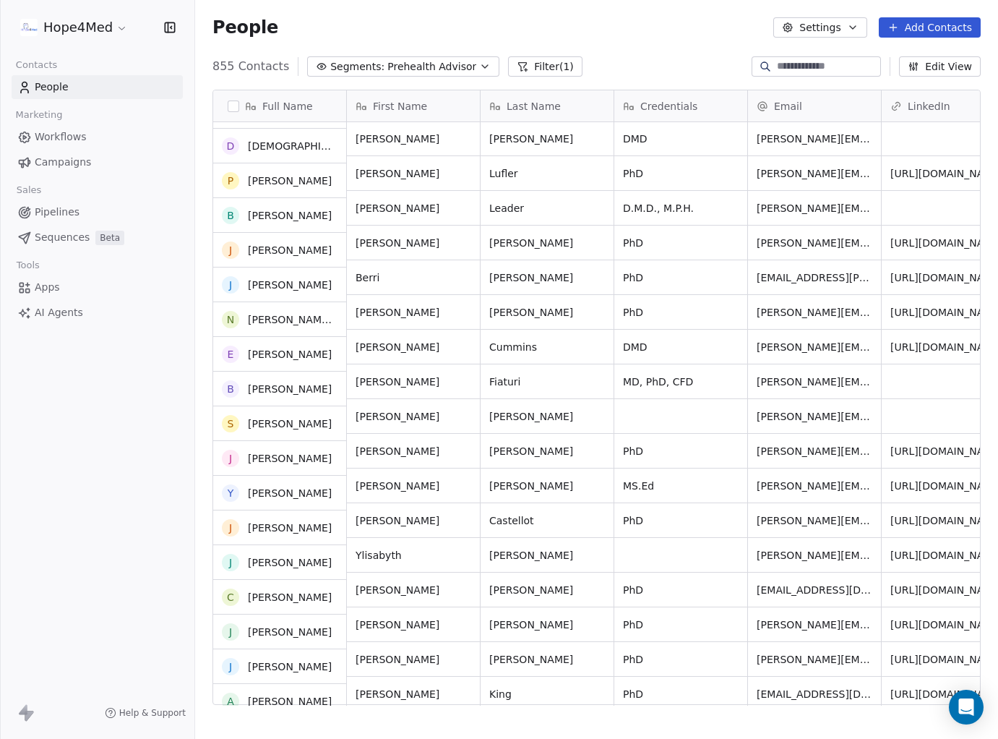
scroll to position [1333, 0]
